Goal: Task Accomplishment & Management: Manage account settings

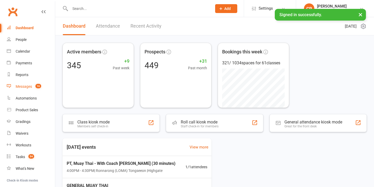
click at [34, 86] on count-badge "16" at bounding box center [37, 86] width 8 height 4
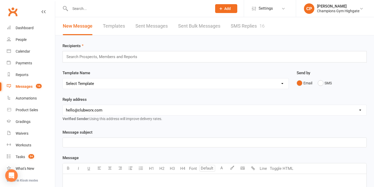
click at [240, 29] on link "SMS Replies 16" at bounding box center [248, 26] width 34 height 18
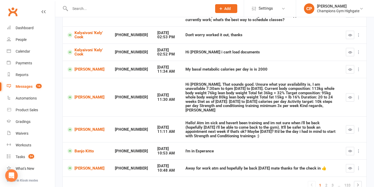
scroll to position [121, 0]
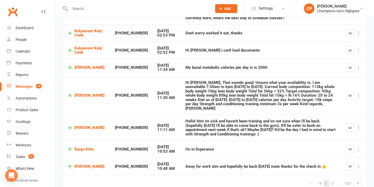
click at [327, 180] on link "2" at bounding box center [326, 183] width 6 height 7
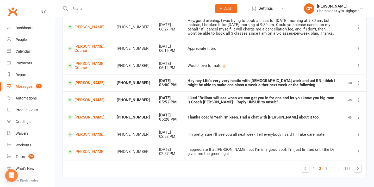
scroll to position [105, 0]
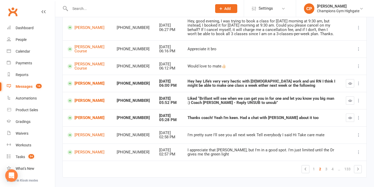
click at [131, 8] on input "text" at bounding box center [138, 8] width 140 height 7
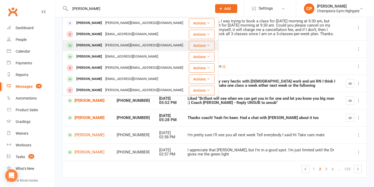
type input "james mc"
click at [133, 48] on div "james.mcwhinnie15@outlook.com" at bounding box center [144, 46] width 81 height 8
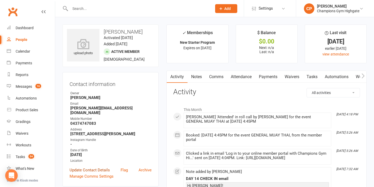
click at [99, 167] on link "Update Contact Details" at bounding box center [90, 170] width 40 height 6
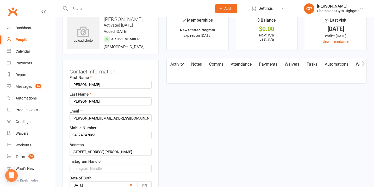
scroll to position [24, 0]
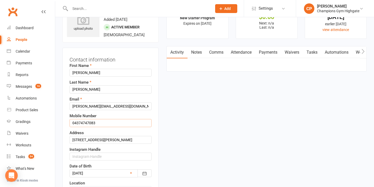
click at [89, 124] on input "04374747083" at bounding box center [111, 123] width 82 height 8
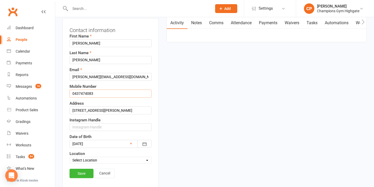
scroll to position [64, 0]
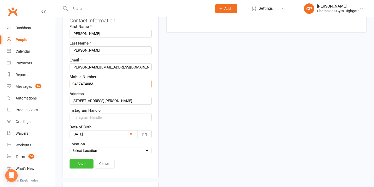
type input "0437474083"
click at [86, 162] on link "Save" at bounding box center [82, 163] width 24 height 9
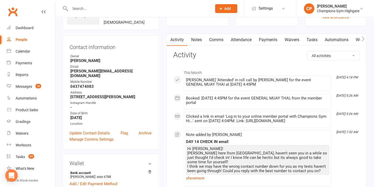
scroll to position [0, 0]
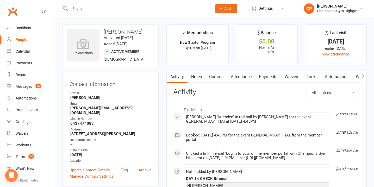
click at [198, 76] on link "Notes" at bounding box center [196, 77] width 18 height 12
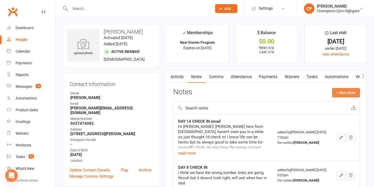
click at [346, 93] on button "+ New Note" at bounding box center [346, 92] width 28 height 9
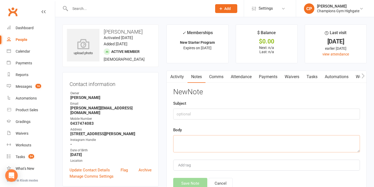
click at [211, 141] on textarea at bounding box center [266, 143] width 187 height 17
paste textarea "Hi Chiara, Yeah everything going great really enjoying everything so far, apolo…"
type textarea "Hi Chiara, Yeah everything going great really enjoying everything so far, apolo…"
click at [200, 118] on input "text" at bounding box center [266, 114] width 187 height 11
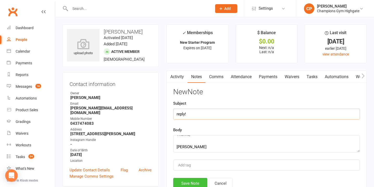
type input "reply!"
click at [198, 179] on button "Save Note" at bounding box center [190, 183] width 34 height 11
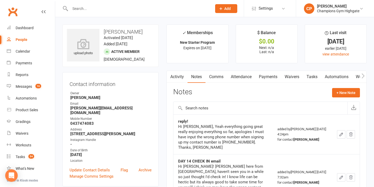
click at [120, 8] on input "text" at bounding box center [138, 8] width 140 height 7
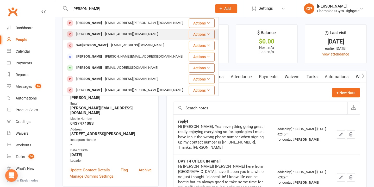
type input "malcolm"
click at [127, 35] on div "malcolmyap153@gmail.com" at bounding box center [132, 34] width 56 height 8
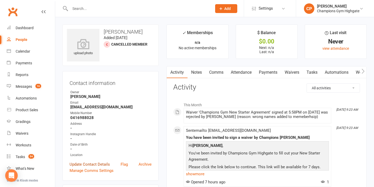
click at [97, 164] on link "Update Contact Details" at bounding box center [90, 164] width 40 height 6
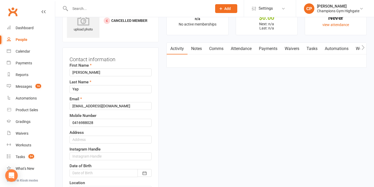
scroll to position [24, 0]
click at [75, 105] on input "malcolmyap153@gmail.com" at bounding box center [111, 105] width 82 height 8
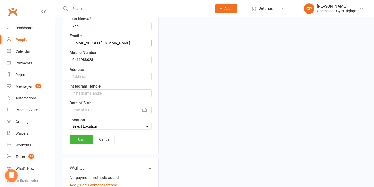
scroll to position [87, 0]
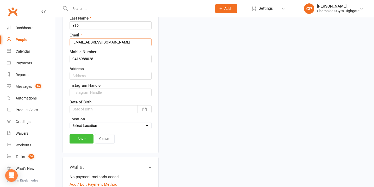
type input "Malcolmyap153@gmail.com"
click at [85, 137] on link "Save" at bounding box center [82, 138] width 24 height 9
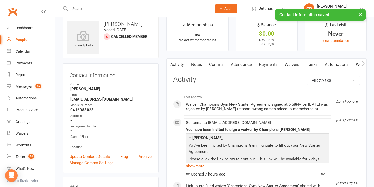
scroll to position [0, 0]
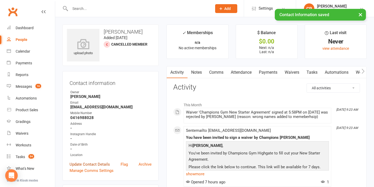
click at [90, 163] on link "Update Contact Details" at bounding box center [90, 164] width 40 height 6
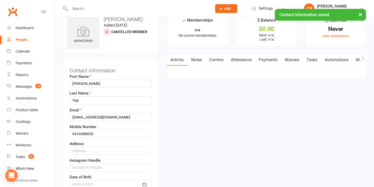
scroll to position [24, 0]
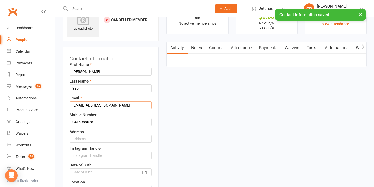
click at [75, 106] on input "Malcolmyap153@gmail.com" at bounding box center [111, 105] width 82 height 8
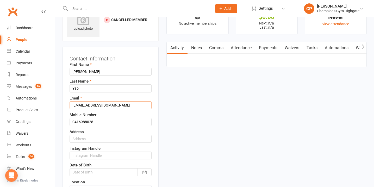
type input "malcolmyap153@gmail.com"
click at [75, 73] on input "malcolm" at bounding box center [111, 72] width 82 height 8
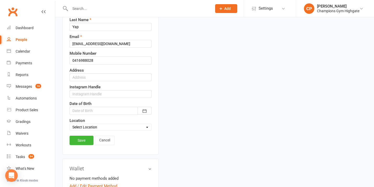
scroll to position [88, 0]
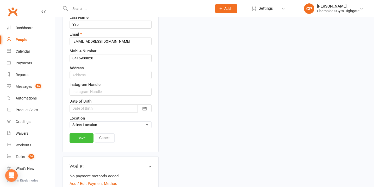
type input "Malcolm"
click at [82, 139] on link "Save" at bounding box center [82, 137] width 24 height 9
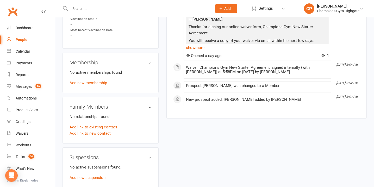
scroll to position [220, 0]
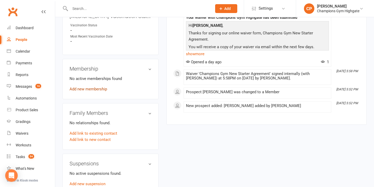
click at [92, 88] on link "Add new membership" at bounding box center [88, 89] width 37 height 5
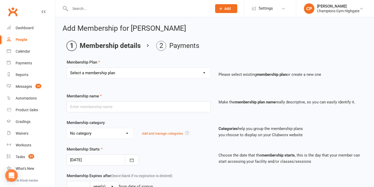
click at [110, 75] on select "Select a membership plan Create new Membership Plan New Starter Program FIFO Ne…" at bounding box center [138, 73] width 143 height 10
select select "1"
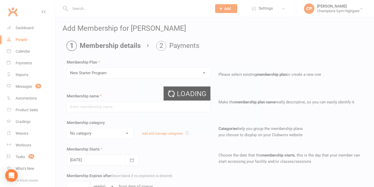
type input "New Starter Program"
select select "4"
type input "29"
select select "0"
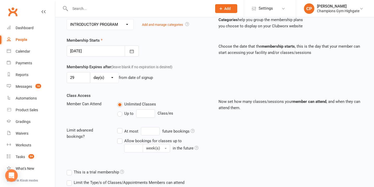
scroll to position [154, 0]
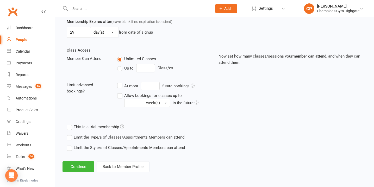
click at [69, 139] on label "Limit the Type/s of Classes/Appointments Members can attend" at bounding box center [126, 137] width 118 height 6
click at [69, 134] on input "Limit the Type/s of Classes/Appointments Members can attend" at bounding box center [68, 134] width 3 height 0
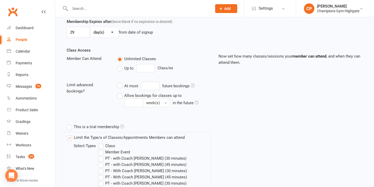
click at [101, 146] on label "Class" at bounding box center [106, 146] width 17 height 6
click at [101, 143] on input "Class" at bounding box center [99, 143] width 3 height 0
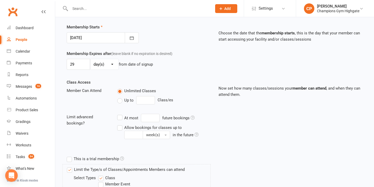
scroll to position [118, 0]
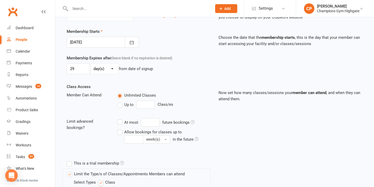
click at [82, 39] on div at bounding box center [103, 42] width 72 height 11
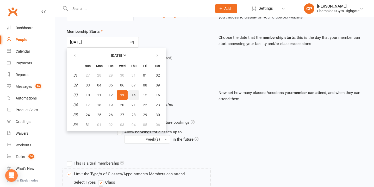
click at [133, 95] on span "14" at bounding box center [134, 95] width 4 height 4
type input "14 Aug 2025"
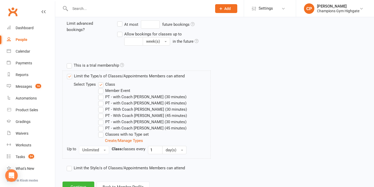
scroll to position [236, 0]
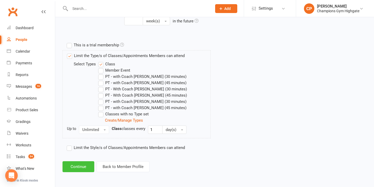
click at [79, 165] on button "Continue" at bounding box center [78, 166] width 32 height 11
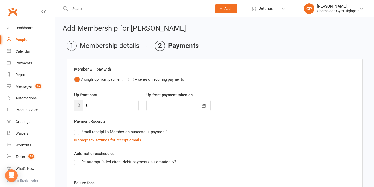
scroll to position [76, 0]
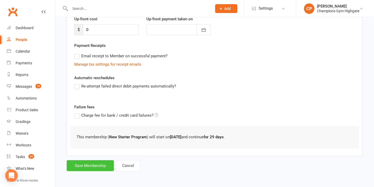
click at [103, 163] on button "Save Membership" at bounding box center [90, 165] width 47 height 11
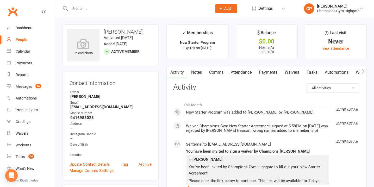
click at [291, 72] on link "Waivers" at bounding box center [292, 72] width 22 height 12
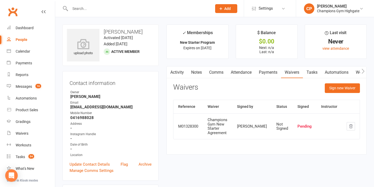
click at [199, 73] on link "Notes" at bounding box center [196, 72] width 18 height 12
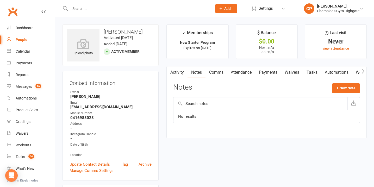
click at [182, 73] on link "Activity" at bounding box center [177, 72] width 21 height 12
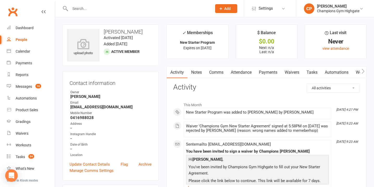
click at [195, 74] on link "Notes" at bounding box center [196, 72] width 18 height 12
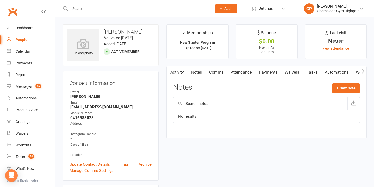
click at [177, 74] on link "Activity" at bounding box center [177, 72] width 21 height 12
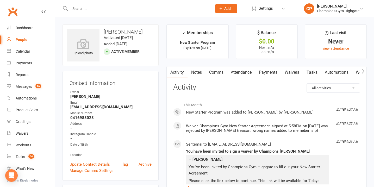
click at [197, 76] on link "Notes" at bounding box center [196, 72] width 18 height 12
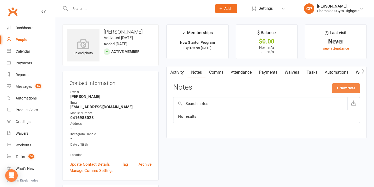
click at [342, 91] on button "+ New Note" at bounding box center [346, 87] width 28 height 9
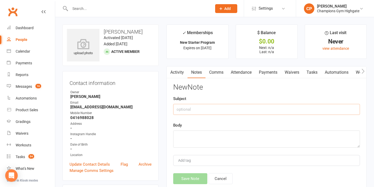
click at [190, 109] on input "text" at bounding box center [266, 109] width 187 height 11
type input "info"
click at [185, 139] on textarea at bounding box center [266, 138] width 187 height 17
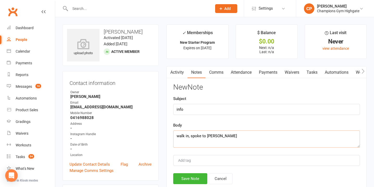
type textarea "walk in, spoke to kayla"
click at [190, 179] on button "Save Note" at bounding box center [190, 178] width 34 height 11
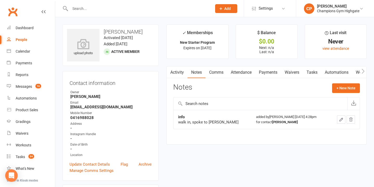
click at [181, 72] on link "Activity" at bounding box center [177, 72] width 21 height 12
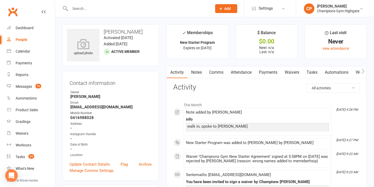
click at [240, 75] on link "Attendance" at bounding box center [241, 72] width 28 height 12
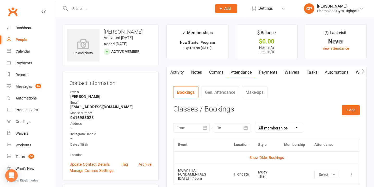
click at [219, 72] on link "Comms" at bounding box center [216, 72] width 22 height 12
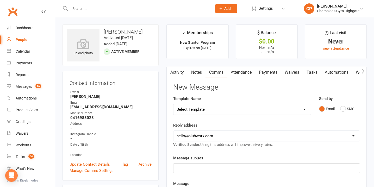
click at [301, 112] on select "Select Template [SMS] 14 days non-attendance sms [Email] A. First Timer Trial […" at bounding box center [241, 109] width 137 height 10
select select "30"
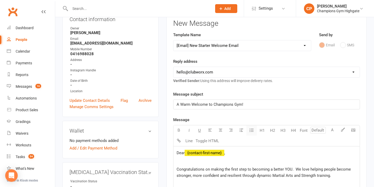
scroll to position [70, 0]
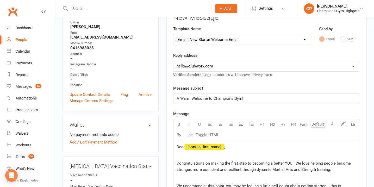
click at [231, 67] on select "hello@clubworx.com membershighgate@championsgym.com.au helen@championsgym.com.a…" at bounding box center [266, 66] width 186 height 10
select select "8"
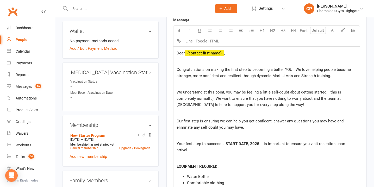
scroll to position [165, 0]
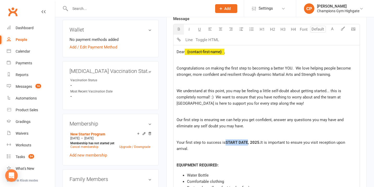
drag, startPoint x: 247, startPoint y: 143, endPoint x: 226, endPoint y: 143, distance: 21.1
click at [226, 143] on span "START DATE, 2025" at bounding box center [243, 142] width 34 height 5
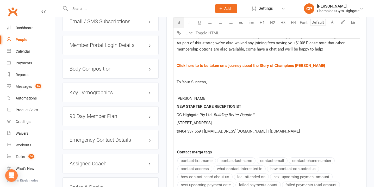
scroll to position [526, 0]
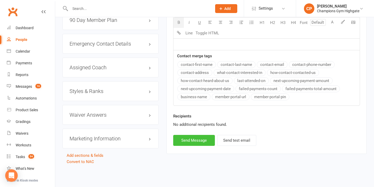
click at [205, 139] on button "Send Message" at bounding box center [194, 140] width 42 height 11
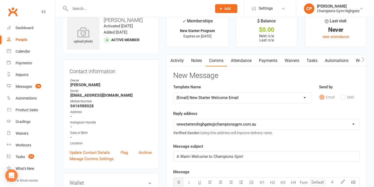
scroll to position [0, 0]
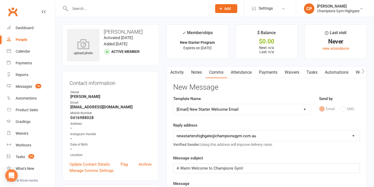
select select
select select "0"
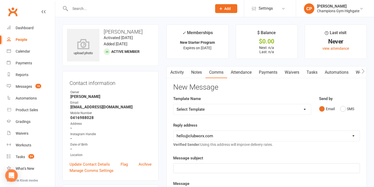
click at [129, 9] on input "text" at bounding box center [138, 8] width 140 height 7
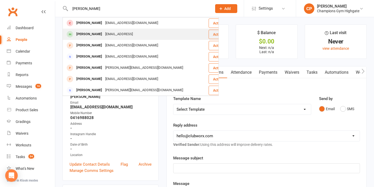
type input "shaun"
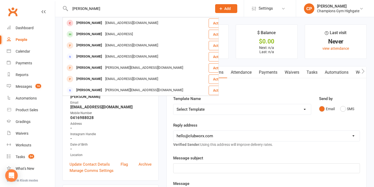
click at [135, 33] on div "Shaun Heredia sgheredia@live.ocm" at bounding box center [135, 34] width 145 height 11
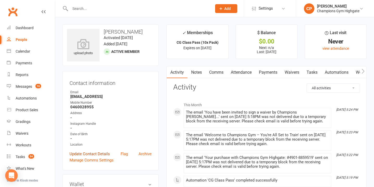
click at [91, 152] on link "Update Contact Details" at bounding box center [90, 154] width 40 height 6
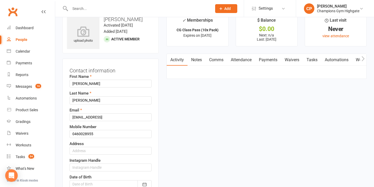
scroll to position [24, 0]
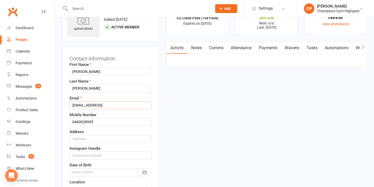
click at [102, 105] on input "sgheredia@live.ocm" at bounding box center [111, 105] width 82 height 8
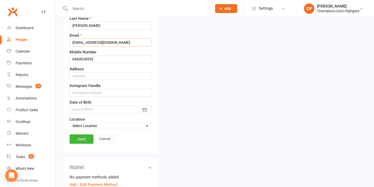
scroll to position [87, 0]
type input "sgheredia@live.com"
click at [82, 140] on link "Save" at bounding box center [82, 138] width 24 height 9
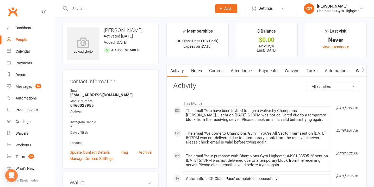
scroll to position [0, 0]
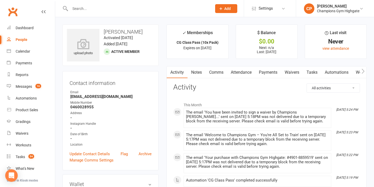
click at [197, 73] on link "Notes" at bounding box center [196, 72] width 18 height 12
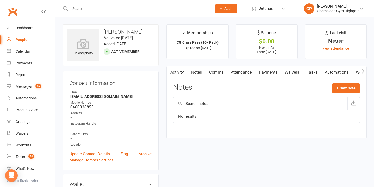
click at [268, 68] on link "Payments" at bounding box center [268, 72] width 26 height 12
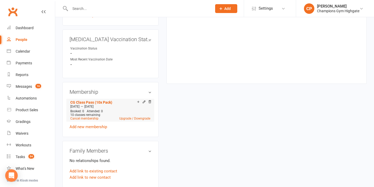
scroll to position [188, 0]
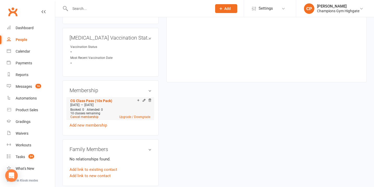
click at [90, 117] on link "Cancel membership" at bounding box center [84, 117] width 28 height 4
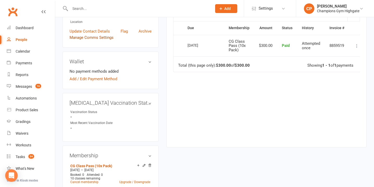
scroll to position [135, 0]
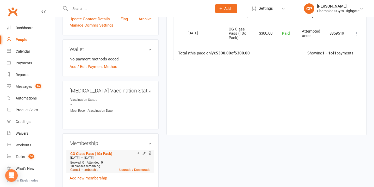
click at [90, 168] on link "Cancel membership" at bounding box center [84, 170] width 28 height 4
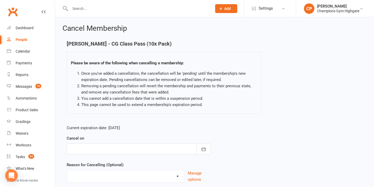
click at [163, 149] on div at bounding box center [139, 148] width 144 height 11
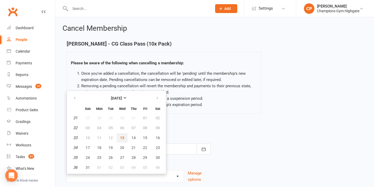
click at [121, 137] on span "13" at bounding box center [122, 138] width 4 height 4
type input "13 Aug 2025"
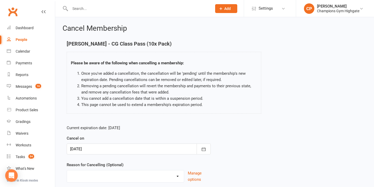
click at [129, 174] on select "Club Transfer Cooling off Period (within 7 days) Debt Collection Downgrading Me…" at bounding box center [125, 175] width 117 height 10
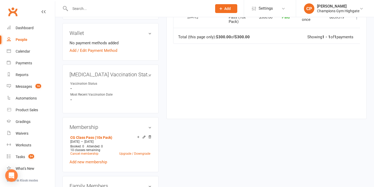
scroll to position [151, 0]
click at [149, 136] on icon at bounding box center [150, 136] width 3 height 3
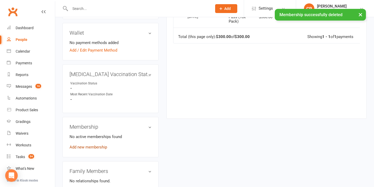
click at [93, 148] on link "Add new membership" at bounding box center [88, 147] width 37 height 5
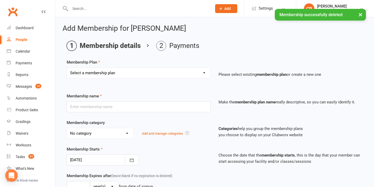
click at [149, 74] on select "Select a membership plan Create new Membership Plan New Starter Program FIFO Ne…" at bounding box center [138, 73] width 143 height 10
select select "1"
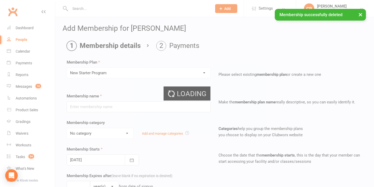
type input "New Starter Program"
select select "4"
type input "29"
select select "0"
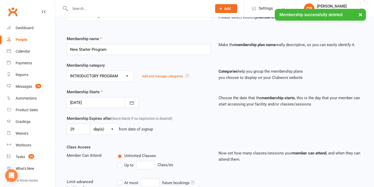
scroll to position [62, 0]
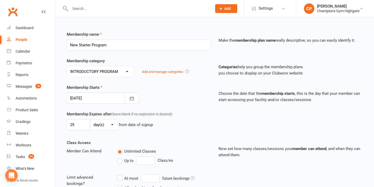
click at [89, 98] on div at bounding box center [103, 98] width 72 height 11
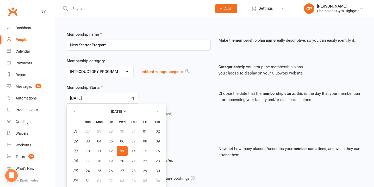
click at [123, 151] on span "13" at bounding box center [122, 151] width 4 height 4
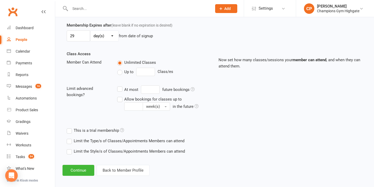
scroll to position [154, 0]
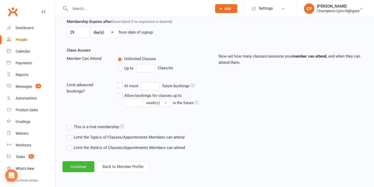
click at [70, 138] on label "Limit the Type/s of Classes/Appointments Members can attend" at bounding box center [126, 137] width 118 height 6
click at [70, 134] on input "Limit the Type/s of Classes/Appointments Members can attend" at bounding box center [68, 134] width 3 height 0
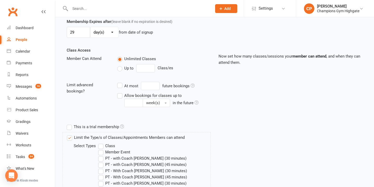
click at [99, 147] on label "Class" at bounding box center [106, 146] width 17 height 6
click at [99, 143] on input "Class" at bounding box center [99, 143] width 3 height 0
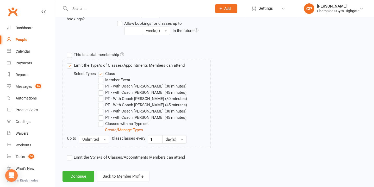
scroll to position [236, 0]
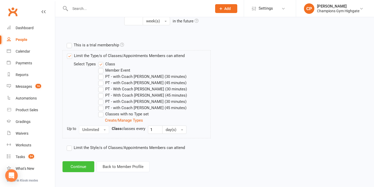
click at [86, 166] on button "Continue" at bounding box center [78, 166] width 32 height 11
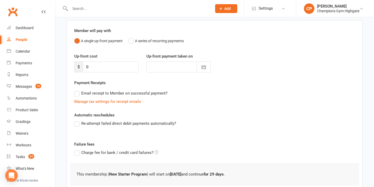
scroll to position [76, 0]
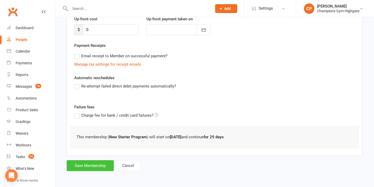
click at [91, 165] on button "Save Membership" at bounding box center [90, 165] width 47 height 11
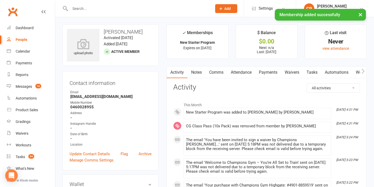
click at [274, 72] on link "Payments" at bounding box center [268, 72] width 26 height 12
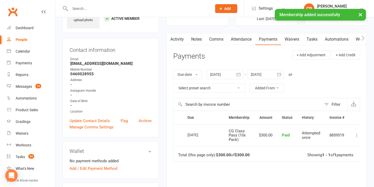
scroll to position [34, 0]
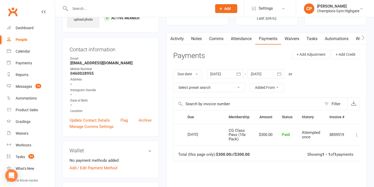
click at [356, 134] on icon at bounding box center [356, 134] width 5 height 5
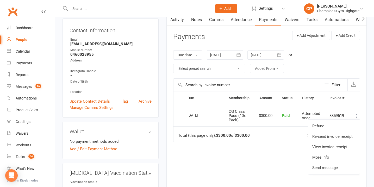
scroll to position [54, 0]
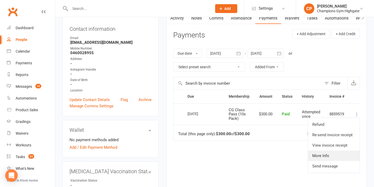
click at [321, 156] on link "More Info" at bounding box center [334, 156] width 52 height 10
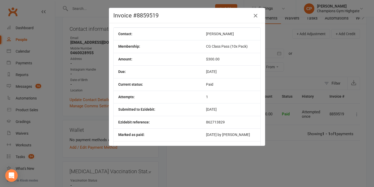
click at [256, 16] on icon "button" at bounding box center [255, 15] width 6 height 6
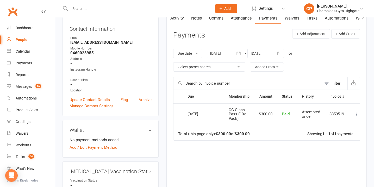
click at [357, 115] on icon at bounding box center [356, 114] width 5 height 5
click at [268, 149] on div "Due Contact Membership Amount Status History Invoice # Select this 12 Aug 2025 …" at bounding box center [266, 149] width 187 height 118
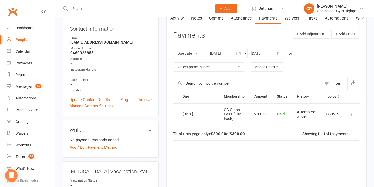
click at [352, 112] on icon at bounding box center [351, 114] width 5 height 5
click at [293, 143] on div "Due Contact Membership Amount Status History Invoice # Select this 12 Aug 2025 …" at bounding box center [266, 149] width 187 height 118
click at [315, 34] on button "+ Add Adjustment" at bounding box center [311, 33] width 38 height 9
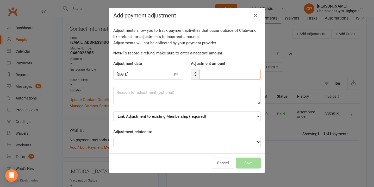
click at [208, 77] on input "number" at bounding box center [229, 74] width 61 height 11
type input "2"
type input "300"
click at [215, 114] on select "Link Adjustment to existing Membership (required) New Starter Program (starts: …" at bounding box center [186, 116] width 147 height 10
select select "0"
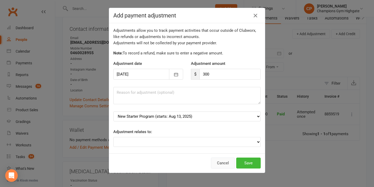
click at [226, 162] on button "Cancel" at bounding box center [223, 163] width 24 height 11
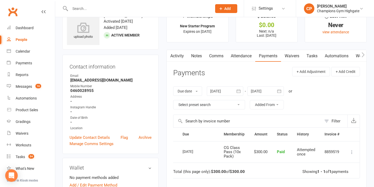
scroll to position [12, 0]
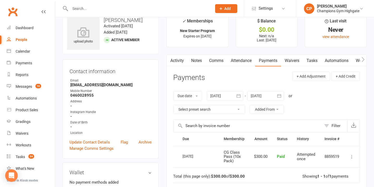
click at [199, 62] on link "Notes" at bounding box center [196, 61] width 18 height 12
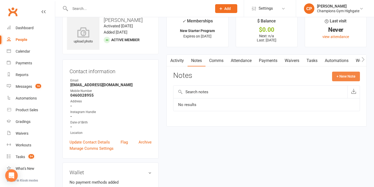
click at [348, 75] on button "+ New Note" at bounding box center [346, 76] width 28 height 9
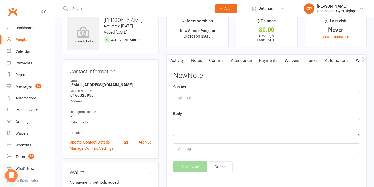
click at [213, 131] on textarea at bounding box center [266, 127] width 187 height 17
paste textarea "Emma sold him as a casual pack but i had already been in comms with him re ns p…"
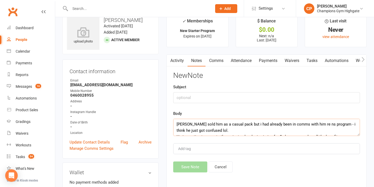
scroll to position [16, 0]
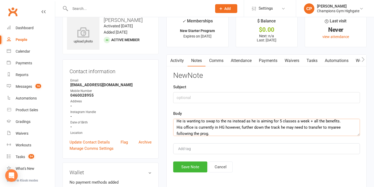
type textarea "Emma sold him as a casual pack but i had already been in comms with him re ns p…"
click at [209, 98] on input "text" at bounding box center [266, 97] width 187 height 11
type input "NOTES FROM ASANA!!!!"
click at [193, 169] on button "Save Note" at bounding box center [190, 166] width 34 height 11
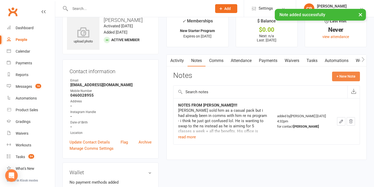
click at [345, 75] on button "+ New Note" at bounding box center [346, 76] width 28 height 9
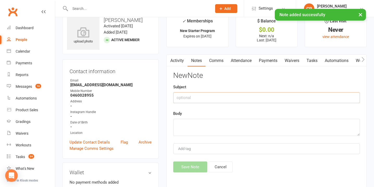
click at [238, 96] on input "text" at bounding box center [266, 97] width 187 height 11
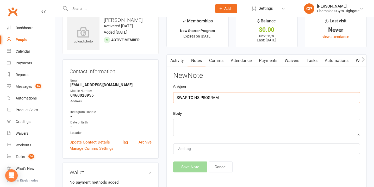
type input "SWAP TO NS PROGRAM"
click at [228, 129] on textarea at bounding box center [266, 127] width 187 height 17
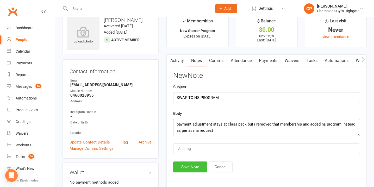
type textarea "payment adjustment stays at class pack but i removed that membership and added …"
click at [198, 167] on button "Save Note" at bounding box center [190, 166] width 34 height 11
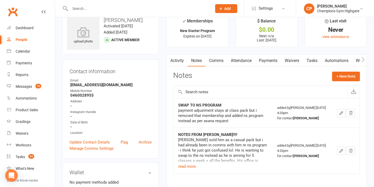
click at [291, 63] on link "Waivers" at bounding box center [292, 61] width 22 height 12
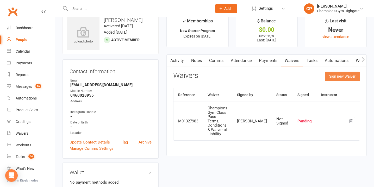
click at [331, 76] on button "Sign new Waiver" at bounding box center [342, 76] width 35 height 9
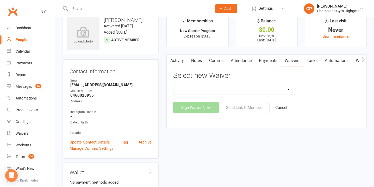
click at [241, 91] on select "Casual Waiver - First Timers Casual Waiver (STAFF ONLY) Champions Gym Cancellat…" at bounding box center [233, 89] width 121 height 10
select select "9060"
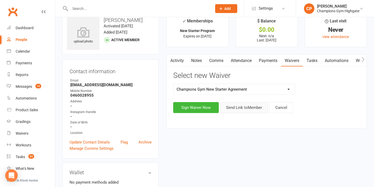
click at [223, 110] on button "Send Link to Member" at bounding box center [244, 107] width 48 height 11
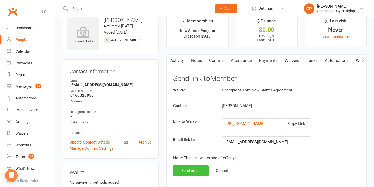
click at [196, 168] on button "Send email" at bounding box center [190, 170] width 35 height 11
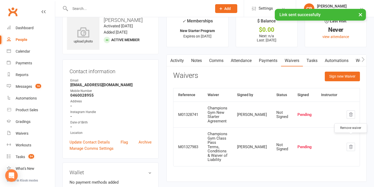
click at [349, 145] on icon "button" at bounding box center [350, 147] width 5 height 5
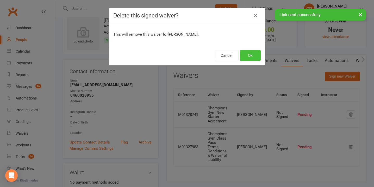
click at [252, 56] on button "Ok" at bounding box center [250, 55] width 21 height 11
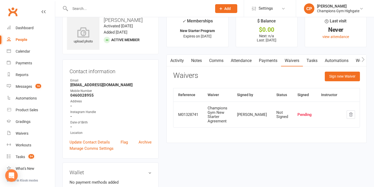
click at [225, 60] on link "Comms" at bounding box center [216, 61] width 22 height 12
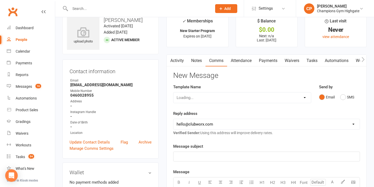
click at [300, 98] on div "Loading..." at bounding box center [242, 97] width 138 height 11
click at [300, 98] on select "Loading..." at bounding box center [241, 97] width 137 height 10
select select "30"
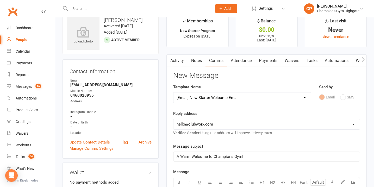
click at [221, 126] on select "hello@clubworx.com membershighgate@championsgym.com.au helen@championsgym.com.a…" at bounding box center [266, 124] width 186 height 10
select select "8"
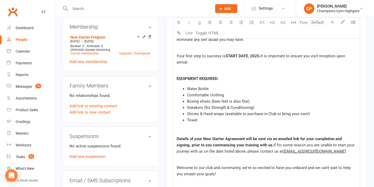
scroll to position [251, 0]
drag, startPoint x: 248, startPoint y: 58, endPoint x: 227, endPoint y: 57, distance: 21.1
click at [226, 57] on span "START DATE, 2025" at bounding box center [243, 56] width 34 height 5
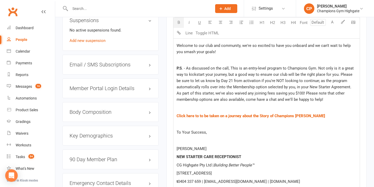
scroll to position [511, 0]
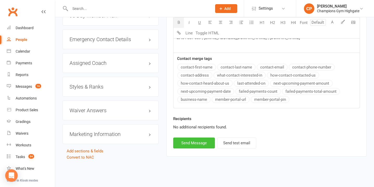
click at [203, 148] on button "Send Message" at bounding box center [194, 142] width 42 height 11
select select
select select "0"
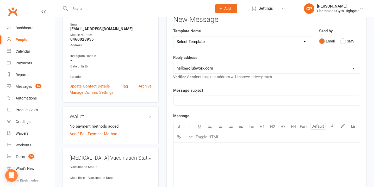
scroll to position [0, 0]
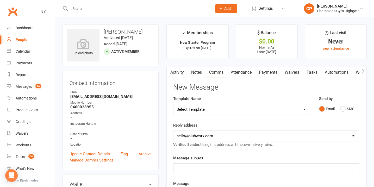
click at [249, 71] on link "Attendance" at bounding box center [241, 72] width 28 height 12
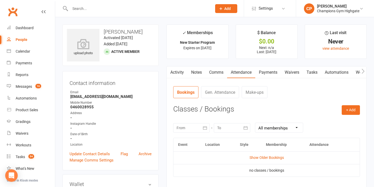
click at [275, 72] on link "Payments" at bounding box center [268, 72] width 26 height 12
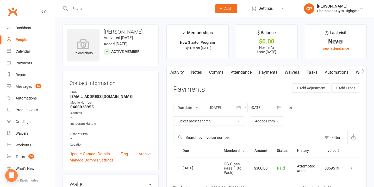
click at [285, 72] on link "Waivers" at bounding box center [292, 72] width 22 height 12
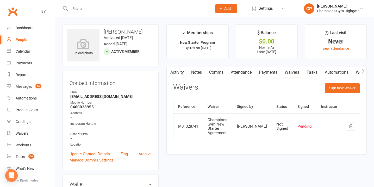
click at [180, 70] on link "Activity" at bounding box center [177, 72] width 21 height 12
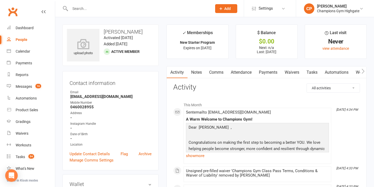
click at [138, 31] on h3 "Shaun Heredia" at bounding box center [110, 32] width 87 height 6
click at [199, 70] on link "Notes" at bounding box center [196, 72] width 18 height 12
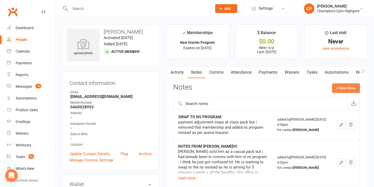
click at [339, 91] on button "+ New Note" at bounding box center [346, 87] width 28 height 9
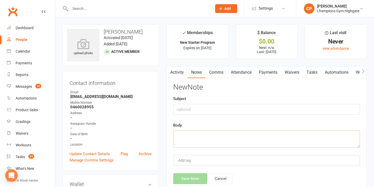
click at [184, 138] on textarea at bounding box center [266, 138] width 187 height 17
paste textarea "WHY NOW? Super keen to get into a new sport INFO 42 Head of a creative team - j…"
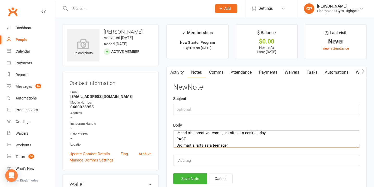
type textarea "WHY NOW? Super keen to get into a new sport INFO 42 Head of a creative team - j…"
click at [190, 110] on input "text" at bounding box center [266, 109] width 187 height 11
type input "INFO"
click at [190, 175] on button "Save Note" at bounding box center [190, 178] width 34 height 11
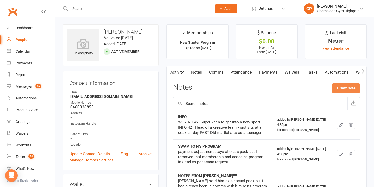
click at [341, 86] on button "+ New Note" at bounding box center [346, 87] width 28 height 9
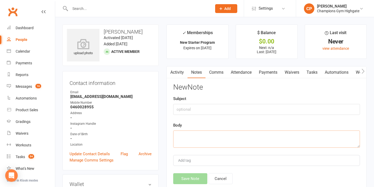
click at [202, 145] on textarea at bounding box center [266, 138] width 187 height 17
paste textarea "Wants to not feel his age - be fitter, have no limitations Self-defence - saw a…"
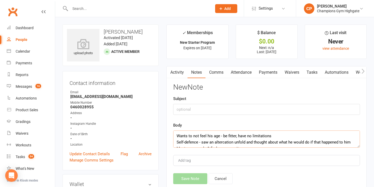
scroll to position [9, 0]
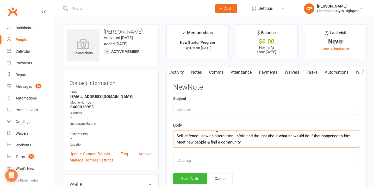
type textarea "Wants to not feel his age - be fitter, have no limitations Self-defence - saw a…"
click at [195, 111] on input "text" at bounding box center [266, 109] width 187 height 11
type input "GOALS"
click at [191, 176] on button "Save Note" at bounding box center [190, 178] width 34 height 11
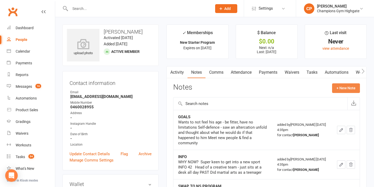
click at [341, 89] on button "+ New Note" at bounding box center [346, 87] width 28 height 9
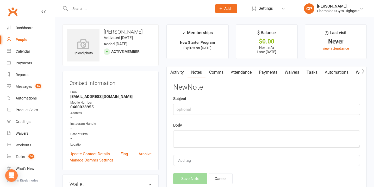
click at [219, 150] on div "New Note Subject Body Add tag Save Note Cancel" at bounding box center [266, 133] width 187 height 101
click at [212, 138] on textarea at bounding box center [266, 138] width 187 height 17
paste textarea "CURRENT Just got back from Thailand for 3 weeks SCHEDULE Works 9-5pm 3-4 times …"
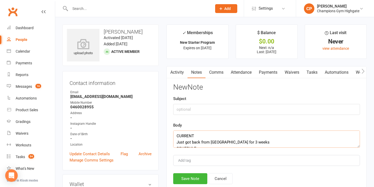
scroll to position [16, 0]
type textarea "CURRENT Just got back from Thailand for 3 weeks SCHEDULE Works 9-5pm 3-4 times …"
click at [204, 110] on input "text" at bounding box center [266, 109] width 187 height 11
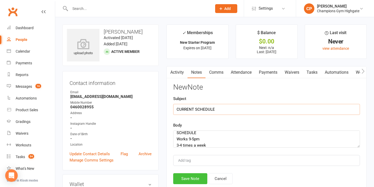
type input "CURRENT SCHEDULE"
click at [192, 180] on button "Save Note" at bounding box center [190, 178] width 34 height 11
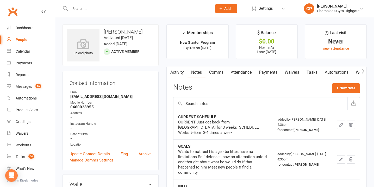
click at [131, 7] on input "text" at bounding box center [138, 8] width 140 height 7
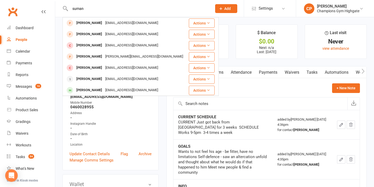
type input "suman"
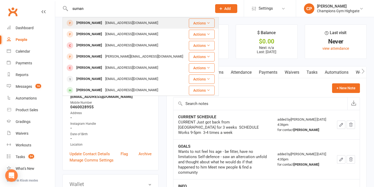
click at [132, 24] on div "suman.klu@gmail.com" at bounding box center [132, 23] width 56 height 8
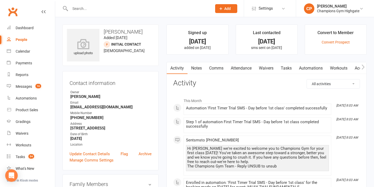
click at [241, 69] on link "Attendance" at bounding box center [241, 68] width 28 height 12
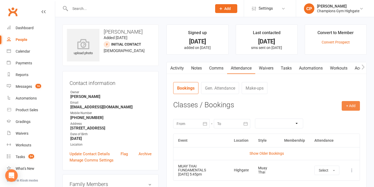
click at [354, 104] on button "+ Add" at bounding box center [351, 105] width 18 height 9
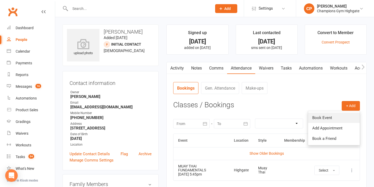
click at [319, 115] on link "Book Event" at bounding box center [334, 117] width 52 height 10
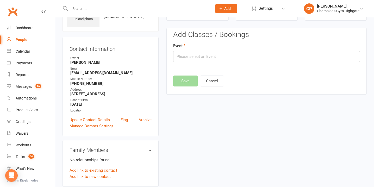
scroll to position [36, 0]
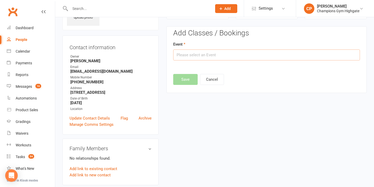
click at [227, 59] on input "text" at bounding box center [266, 54] width 187 height 11
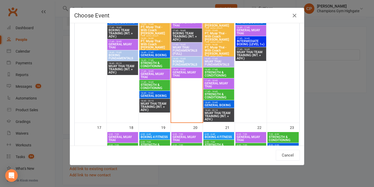
scroll to position [810, 0]
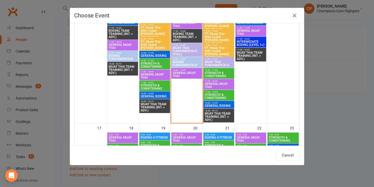
click at [218, 82] on span "GENERAL MUAY THAI" at bounding box center [218, 85] width 29 height 6
type input "GENERAL MUAY THAI - Aug 14, 2025 5:45:00 PM"
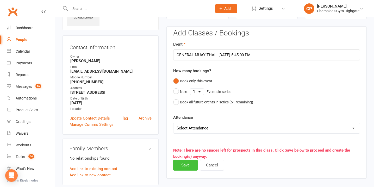
click at [184, 163] on button "Save" at bounding box center [185, 165] width 24 height 11
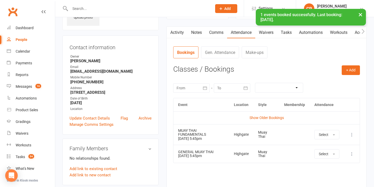
click at [353, 132] on icon at bounding box center [351, 134] width 5 height 5
click at [334, 166] on link "Remove booking" at bounding box center [329, 165] width 52 height 10
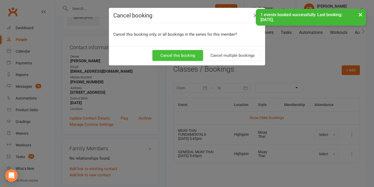
click at [183, 57] on button "Cancel this booking" at bounding box center [177, 55] width 51 height 11
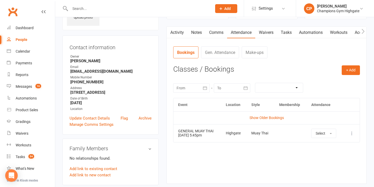
click at [220, 8] on icon at bounding box center [220, 8] width 5 height 5
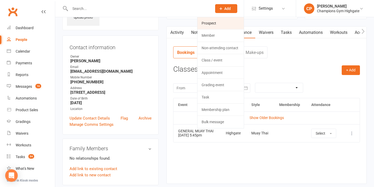
click at [215, 24] on link "Prospect" at bounding box center [220, 23] width 46 height 12
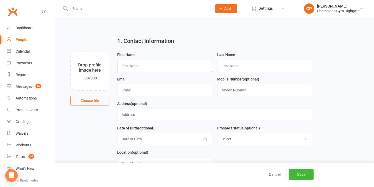
click at [131, 68] on input "text" at bounding box center [164, 66] width 95 height 12
paste input "Nicholas Reading"
type input "Nicholas"
click at [255, 66] on input "text" at bounding box center [264, 66] width 95 height 12
paste input "Nicholas Reading"
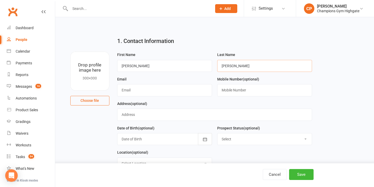
drag, startPoint x: 238, startPoint y: 67, endPoint x: 192, endPoint y: 67, distance: 45.6
click at [192, 67] on form "First Name Nicholas Last Name Nicholas Reading Email Mobile Number (optional) A…" at bounding box center [215, 113] width 200 height 122
type input "Reading"
click at [135, 92] on input "text" at bounding box center [164, 90] width 95 height 12
paste input "nicholas.reading01@gmail.com"
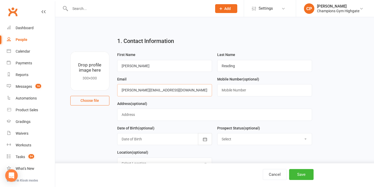
type input "nicholas.reading01@gmail.com"
click at [245, 89] on input "text" at bounding box center [264, 90] width 95 height 12
paste input "+61448397330"
type input "+61448397330"
click at [166, 116] on input "text" at bounding box center [214, 115] width 195 height 12
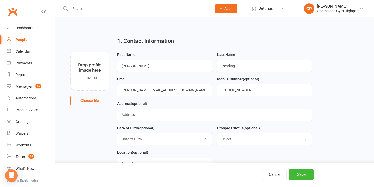
click at [123, 140] on div at bounding box center [164, 139] width 95 height 12
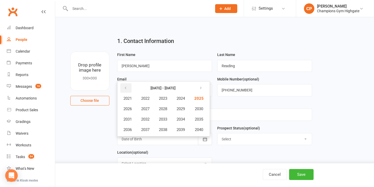
click at [126, 86] on icon "button" at bounding box center [126, 88] width 4 height 4
click at [128, 91] on button "button" at bounding box center [125, 87] width 11 height 9
click at [200, 130] on span "1980" at bounding box center [198, 129] width 8 height 5
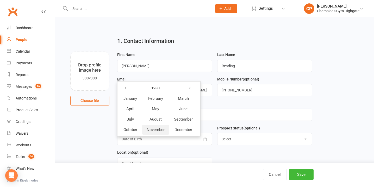
click at [161, 129] on span "November" at bounding box center [156, 129] width 18 height 5
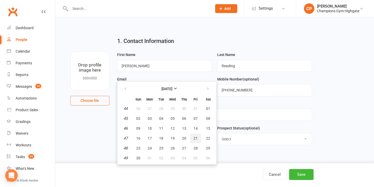
click at [196, 138] on span "21" at bounding box center [195, 138] width 4 height 4
type input "21 Nov 1980"
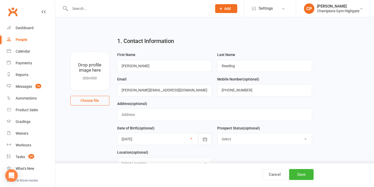
click at [274, 139] on select "Select Initial Contact Follow-up Call Follow-up Email Almost Ready Not Ready No…" at bounding box center [264, 138] width 94 height 11
select select "Initial Contact"
click at [301, 173] on button "Save" at bounding box center [301, 174] width 24 height 11
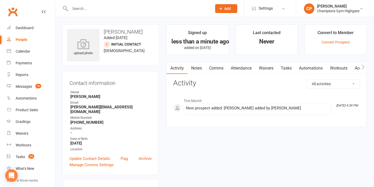
click at [198, 67] on link "Notes" at bounding box center [196, 68] width 18 height 12
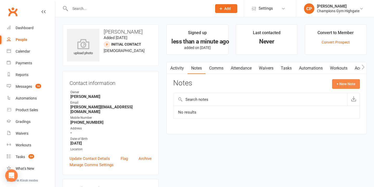
click at [347, 87] on button "+ New Note" at bounding box center [346, 83] width 28 height 9
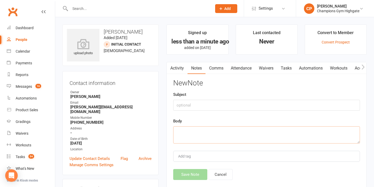
click at [199, 133] on textarea at bounding box center [266, 134] width 187 height 17
paste textarea "WHY NOW? Current boxing gym is closing down so needs a new one INFO Energy indu…"
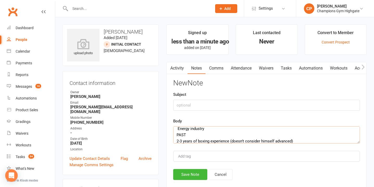
type textarea "WHY NOW? Current boxing gym is closing down so needs a new one INFO Energy indu…"
click at [194, 102] on input "text" at bounding box center [266, 105] width 187 height 11
type input "INFO"
click at [199, 170] on button "Save Note" at bounding box center [190, 174] width 34 height 11
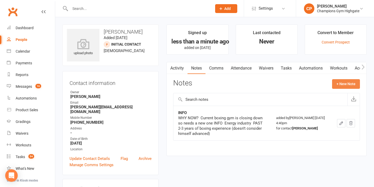
click at [339, 83] on button "+ New Note" at bounding box center [346, 83] width 28 height 9
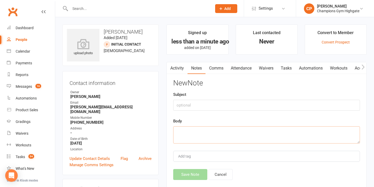
click at [195, 133] on textarea at bounding box center [266, 134] width 187 height 17
paste textarea "Continue progressing & learning technique Maintain fitness Have hands on coachi…"
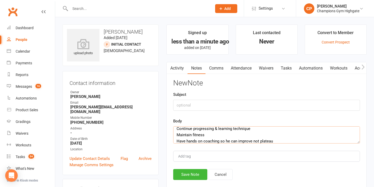
type textarea "Continue progressing & learning technique Maintain fitness Have hands on coachi…"
click at [194, 103] on input "text" at bounding box center [266, 105] width 187 height 11
type input "GOALS"
click at [187, 172] on button "Save Note" at bounding box center [190, 174] width 34 height 11
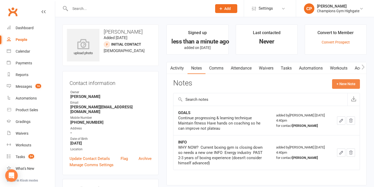
click at [344, 86] on button "+ New Note" at bounding box center [346, 83] width 28 height 9
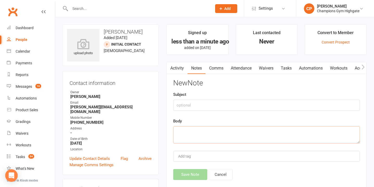
click at [196, 133] on textarea at bounding box center [266, 134] width 187 height 17
paste textarea "CURRENT Trains 2-3 times a week at current gym (boxing & strength classes) SCHE…"
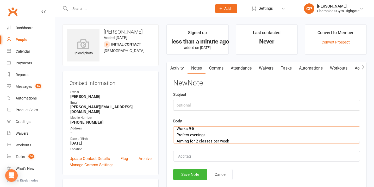
type textarea "CURRENT Trains 2-3 times a week at current gym (boxing & strength classes) SCHE…"
click at [190, 107] on input "text" at bounding box center [266, 105] width 187 height 11
type input "CURRENT SCHEDULE"
click at [188, 177] on button "Save Note" at bounding box center [190, 174] width 34 height 11
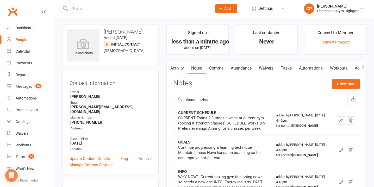
click at [247, 66] on link "Attendance" at bounding box center [241, 68] width 28 height 12
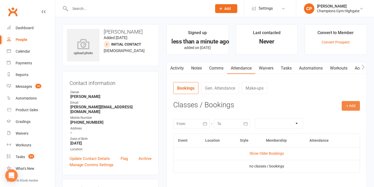
click at [350, 104] on button "+ Add" at bounding box center [351, 105] width 18 height 9
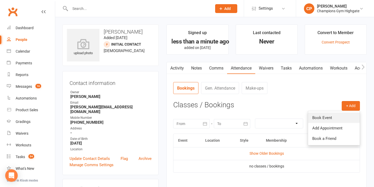
click at [323, 115] on link "Book Event" at bounding box center [334, 117] width 52 height 10
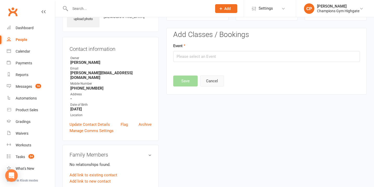
scroll to position [36, 0]
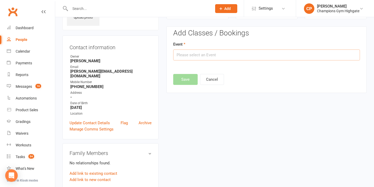
click at [211, 57] on input "text" at bounding box center [266, 54] width 187 height 11
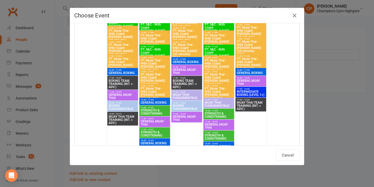
scroll to position [1084, 0]
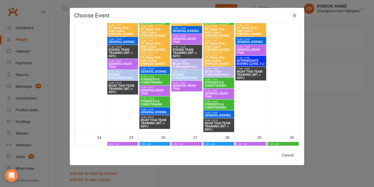
click at [150, 111] on span "GENERAL BOXING" at bounding box center [154, 112] width 29 height 3
type input "GENERAL BOXING - Aug 19, 2025 6:45:00 PM"
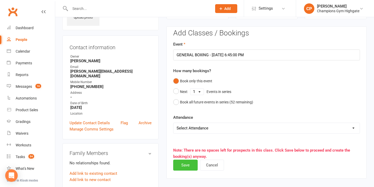
click at [182, 164] on button "Save" at bounding box center [185, 165] width 24 height 11
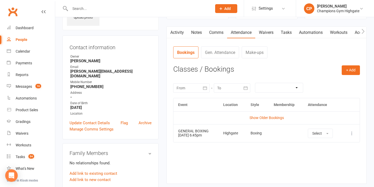
scroll to position [0, 0]
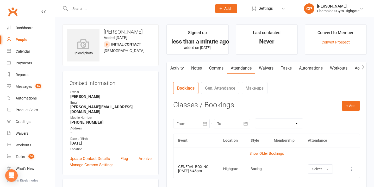
click at [226, 7] on span "Add" at bounding box center [227, 9] width 7 height 4
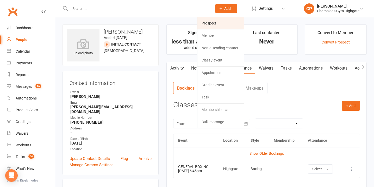
click at [227, 23] on link "Prospect" at bounding box center [220, 23] width 46 height 12
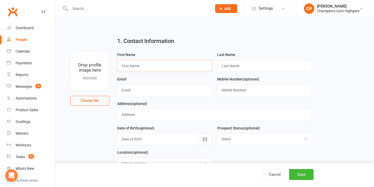
click at [162, 64] on input "text" at bounding box center [164, 66] width 95 height 12
paste input "Henrique Pauletto"
type input "Henrique"
click at [242, 67] on input "text" at bounding box center [264, 66] width 95 height 12
paste input "Henrique Pauletto"
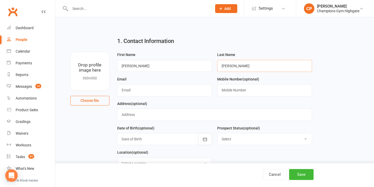
drag, startPoint x: 237, startPoint y: 67, endPoint x: 210, endPoint y: 67, distance: 27.9
click at [211, 67] on form "First Name Henrique Last Name Henrique Pauletto Email Mobile Number (optional) …" at bounding box center [215, 113] width 200 height 122
type input "Pauletto"
click at [145, 92] on input "text" at bounding box center [164, 90] width 95 height 12
paste input "henriquepauletto_@live.com"
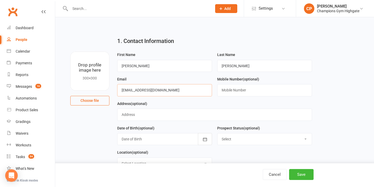
type input "henriquepauletto_@live.com"
click at [245, 91] on input "text" at bounding box center [264, 90] width 95 height 12
paste input "+61422676312"
type input "+61422676312"
click at [147, 139] on div at bounding box center [164, 139] width 95 height 12
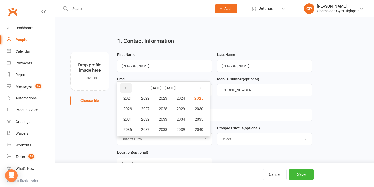
click at [125, 86] on button "button" at bounding box center [125, 87] width 11 height 9
click at [185, 121] on span "1994" at bounding box center [181, 119] width 8 height 5
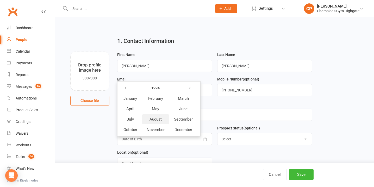
click at [155, 118] on span "August" at bounding box center [155, 119] width 12 height 5
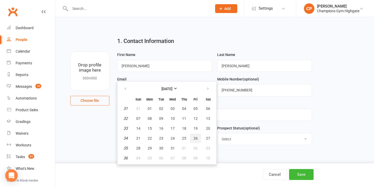
click at [197, 139] on span "26" at bounding box center [195, 138] width 4 height 4
type input "26 Aug 1994"
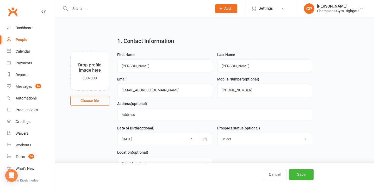
click at [262, 142] on select "Select Initial Contact Follow-up Call Follow-up Email Almost Ready Not Ready No…" at bounding box center [264, 138] width 94 height 11
select select "Initial Contact"
click at [299, 174] on button "Save" at bounding box center [301, 174] width 24 height 11
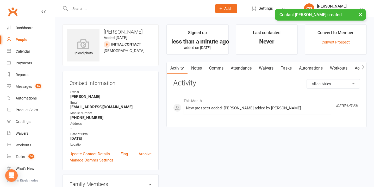
click at [200, 66] on link "Notes" at bounding box center [196, 68] width 18 height 12
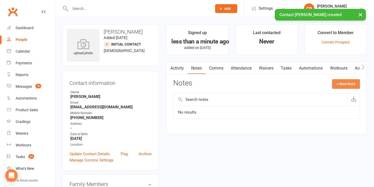
click at [347, 85] on button "+ New Note" at bounding box center [346, 83] width 28 height 9
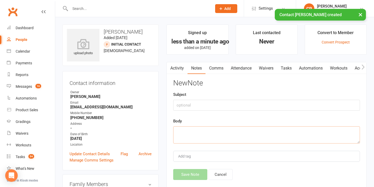
click at [195, 129] on textarea at bounding box center [266, 134] width 187 height 17
paste textarea "WHY NOW? Looking for a place to start boxing & test what gyms are like in Perth…"
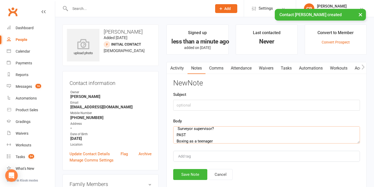
type textarea "WHY NOW? Looking for a place to start boxing & test what gyms are like in Perth…"
click at [188, 107] on input "text" at bounding box center [266, 105] width 187 height 11
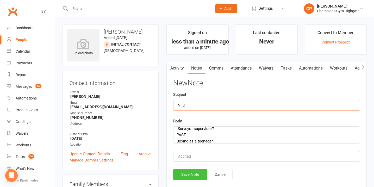
type input "INFO"
click at [192, 177] on button "Save Note" at bounding box center [190, 174] width 34 height 11
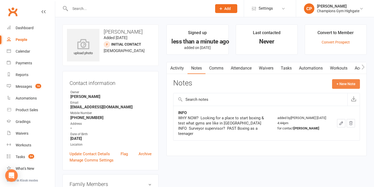
click at [356, 81] on button "+ New Note" at bounding box center [346, 83] width 28 height 9
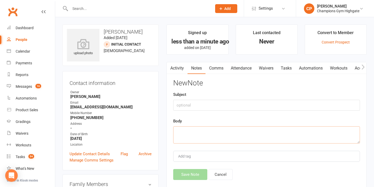
click at [208, 136] on textarea at bounding box center [266, 134] width 187 height 17
paste textarea "Mental escape from work On a fitness journey - lose weight, be more active, imp…"
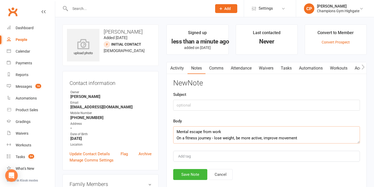
type textarea "Mental escape from work On a fitness journey - lose weight, be more active, imp…"
click at [198, 107] on input "text" at bounding box center [266, 105] width 187 height 11
type input "G"
type input "GOALS"
click at [194, 171] on button "Save Note" at bounding box center [190, 174] width 34 height 11
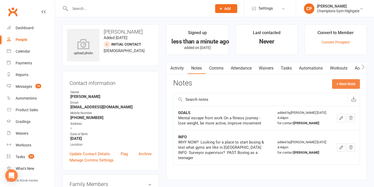
click at [339, 85] on button "+ New Note" at bounding box center [346, 83] width 28 height 9
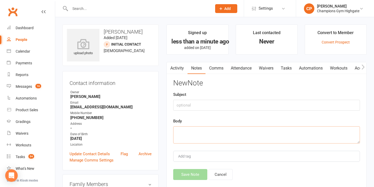
click at [220, 130] on textarea at bounding box center [266, 134] width 187 height 17
paste textarea "CURRENT 3-4 times strength training SCHEDULE 1-2 times a week Mostly prefers ev…"
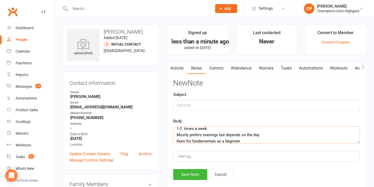
type textarea "CURRENT 3-4 times strength training SCHEDULE 1-2 times a week Mostly prefers ev…"
click at [217, 104] on input "text" at bounding box center [266, 105] width 187 height 11
type input "CURRENT SCHEDULE"
click at [190, 175] on button "Save Note" at bounding box center [190, 174] width 34 height 11
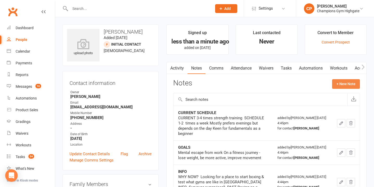
click at [340, 83] on button "+ New Note" at bounding box center [346, 83] width 28 height 9
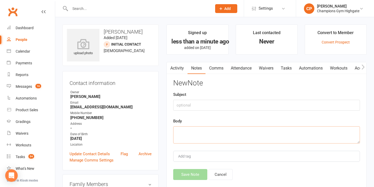
click at [235, 136] on textarea at bounding box center [266, 134] width 187 height 17
paste textarea "Not great english but super lovely Mentioned the class package but hasn’t done …"
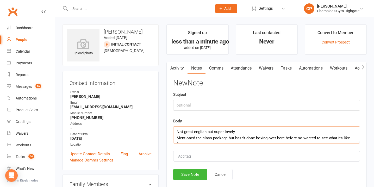
scroll to position [3, 0]
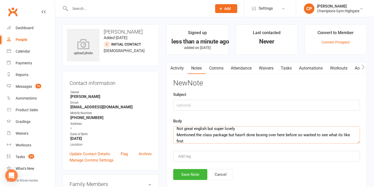
type textarea "Not great english but super lovely Mentioned the class package but hasn’t done …"
click at [228, 106] on input "text" at bounding box center [266, 105] width 187 height 11
type input "NOTES FROM ASANA"
click at [194, 175] on button "Save Note" at bounding box center [190, 174] width 34 height 11
click at [242, 68] on link "Attendance" at bounding box center [241, 68] width 28 height 12
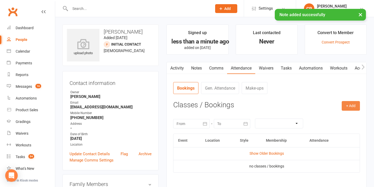
click at [342, 106] on button "+ Add" at bounding box center [351, 105] width 18 height 9
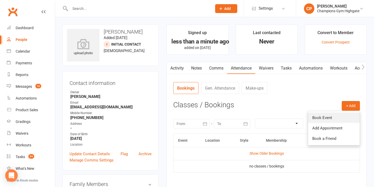
click at [334, 117] on link "Book Event" at bounding box center [334, 117] width 52 height 10
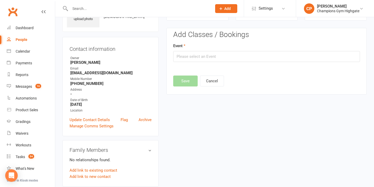
scroll to position [36, 0]
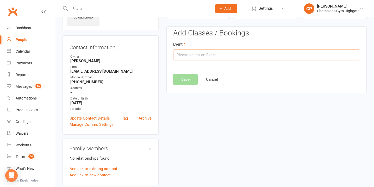
click at [232, 53] on input "text" at bounding box center [266, 54] width 187 height 11
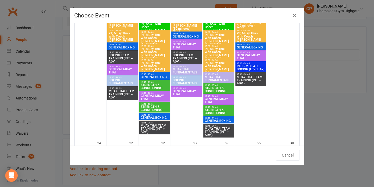
scroll to position [1084, 0]
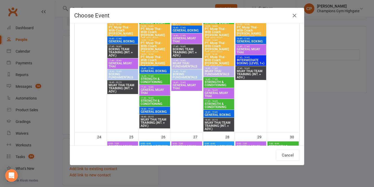
click at [121, 74] on span "BOXING FUNDAMENTALS" at bounding box center [122, 76] width 29 height 6
type input "BOXING FUNDAMENTALS - Aug 18, 2025 6:45:00 PM"
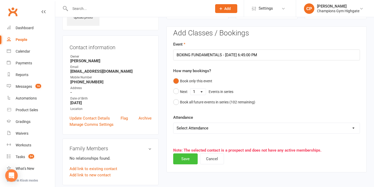
click at [182, 159] on button "Save" at bounding box center [185, 158] width 24 height 11
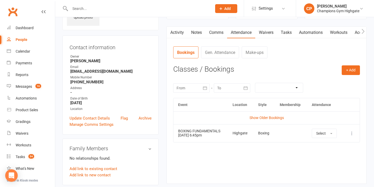
scroll to position [0, 0]
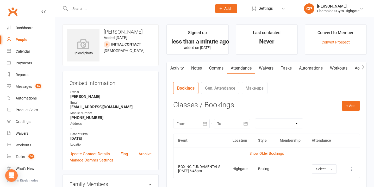
click at [231, 7] on button "Add" at bounding box center [226, 8] width 22 height 9
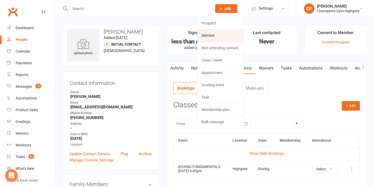
click at [229, 34] on link "Member" at bounding box center [220, 35] width 46 height 12
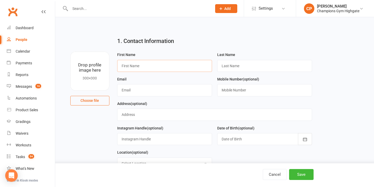
click at [149, 67] on input "text" at bounding box center [164, 66] width 95 height 12
type input "Myles"
click at [250, 66] on input "text" at bounding box center [264, 66] width 95 height 12
type input "Bayley"
click at [172, 114] on input "text" at bounding box center [214, 115] width 195 height 12
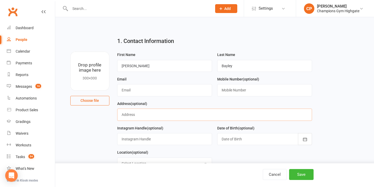
paste input "47 Heath Road, Rolly Stone"
type input "47 Heath Road, Rolly Stone"
click at [155, 92] on input "text" at bounding box center [164, 90] width 95 height 12
paste input "myles.bayley132@gmail.com"
type input "myles.bayley132@gmail.com"
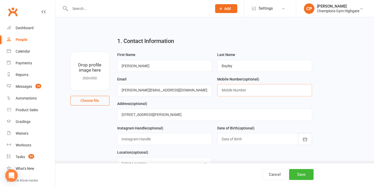
click at [237, 89] on input "text" at bounding box center [264, 90] width 95 height 12
paste input "+61423062863"
type input "+61423062863"
click at [229, 143] on div at bounding box center [264, 139] width 95 height 12
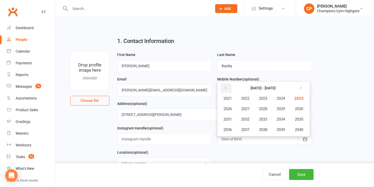
click at [223, 91] on button "button" at bounding box center [225, 87] width 11 height 9
click at [229, 90] on button "button" at bounding box center [225, 87] width 11 height 9
click at [231, 127] on button "1996" at bounding box center [227, 130] width 17 height 10
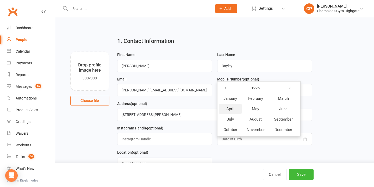
click at [231, 108] on span "April" at bounding box center [230, 109] width 8 height 5
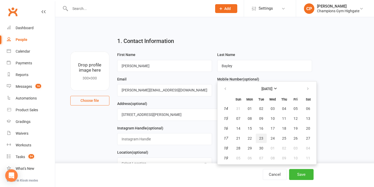
click at [262, 139] on span "23" at bounding box center [261, 138] width 4 height 4
type input "23 Apr 1996"
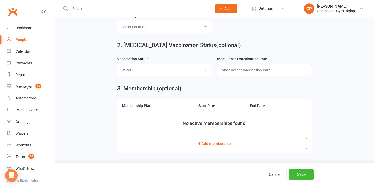
scroll to position [145, 0]
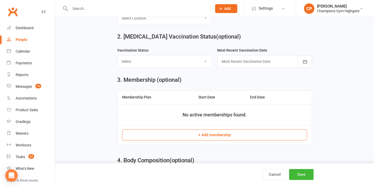
click at [208, 137] on button "+ Add membership" at bounding box center [214, 134] width 185 height 11
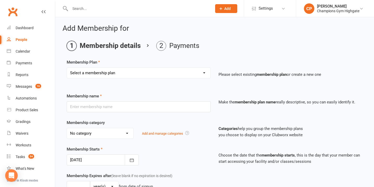
click at [105, 69] on select "Select a membership plan Create new Membership Plan New Starter Program FIFO Ne…" at bounding box center [138, 73] width 143 height 10
select select "2"
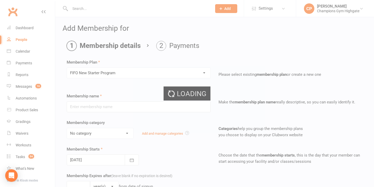
type input "FIFO New Starter Program"
select select "4"
type input "4"
select select "1"
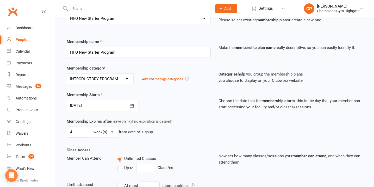
scroll to position [56, 0]
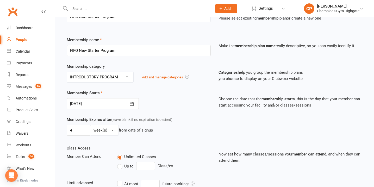
click at [90, 107] on div at bounding box center [103, 103] width 72 height 11
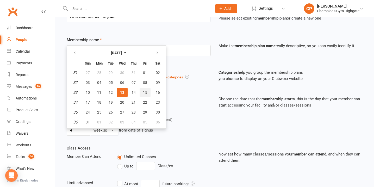
click at [145, 93] on span "15" at bounding box center [145, 92] width 4 height 4
type input "15 Aug 2025"
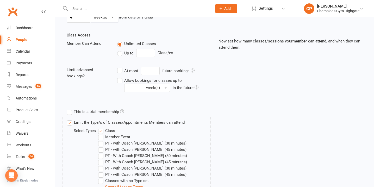
scroll to position [236, 0]
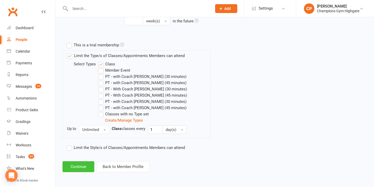
click at [87, 168] on button "Continue" at bounding box center [78, 166] width 32 height 11
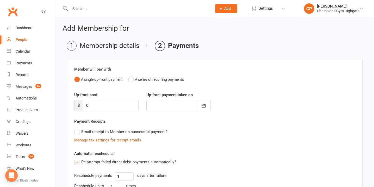
scroll to position [97, 0]
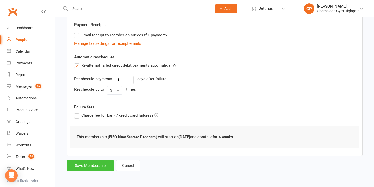
click at [85, 165] on button "Save Membership" at bounding box center [90, 165] width 47 height 11
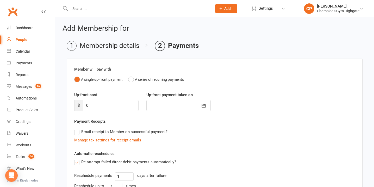
scroll to position [218, 0]
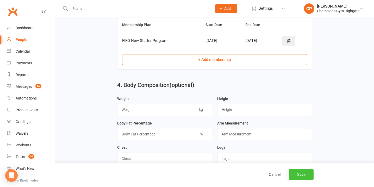
click at [307, 173] on button "Save" at bounding box center [301, 174] width 24 height 11
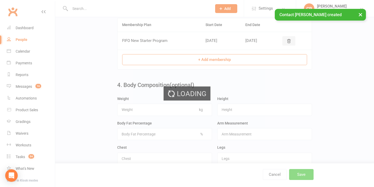
scroll to position [0, 0]
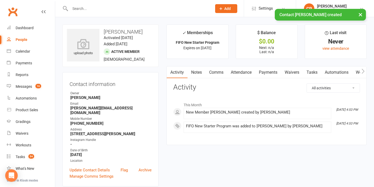
click at [273, 71] on link "Payments" at bounding box center [268, 72] width 26 height 12
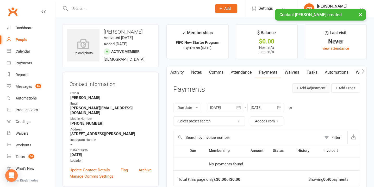
click at [305, 85] on button "+ Add Adjustment" at bounding box center [311, 87] width 38 height 9
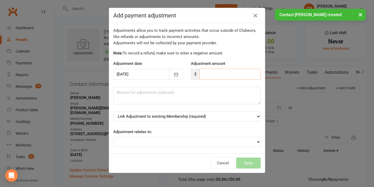
click at [234, 78] on input "number" at bounding box center [229, 74] width 61 height 11
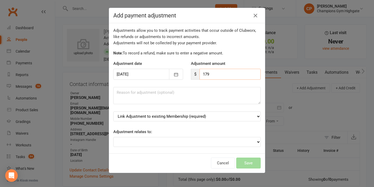
type input "179"
click at [214, 117] on select "Link Adjustment to existing Membership (required) FIFO New Starter Program (sta…" at bounding box center [186, 116] width 147 height 10
select select "0"
click at [247, 166] on button "Save" at bounding box center [248, 163] width 24 height 11
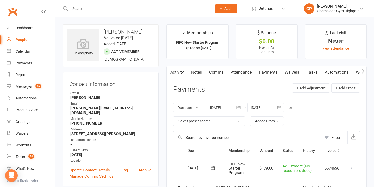
click at [200, 72] on link "Notes" at bounding box center [196, 72] width 18 height 12
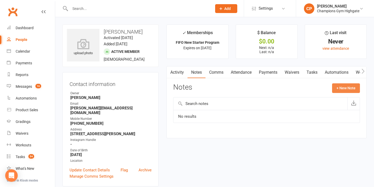
click at [339, 86] on button "+ New Note" at bounding box center [346, 87] width 28 height 9
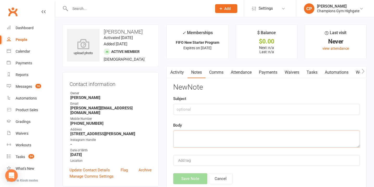
click at [196, 135] on textarea at bounding box center [266, 138] width 187 height 17
paste textarea "WHY NOW? Looking for a gym which specialises in Muay Thai INFO FIFO - mechanica…"
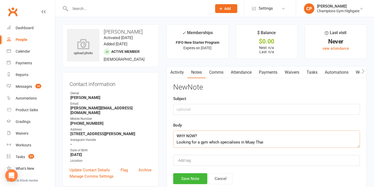
scroll to position [34, 0]
type textarea "WHY NOW? Looking for a gym which specialises in Muay Thai INFO FIFO - mechanica…"
click at [190, 110] on input "text" at bounding box center [266, 109] width 187 height 11
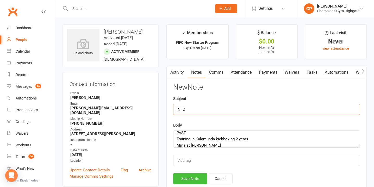
type input "INFO"
click at [187, 178] on button "Save Note" at bounding box center [190, 178] width 34 height 11
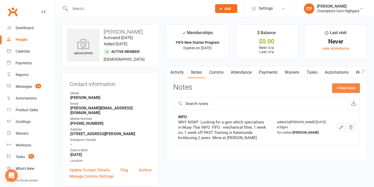
click at [339, 86] on button "+ New Note" at bounding box center [346, 87] width 28 height 9
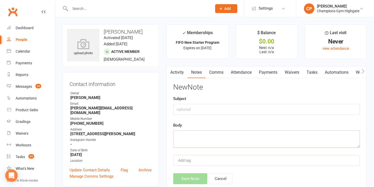
click at [216, 141] on textarea at bounding box center [266, 138] width 187 height 17
paste textarea "Wants to fight one day Continue learning the skill & technique Improve his figh…"
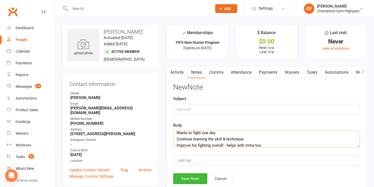
type textarea "Wants to fight one day Continue learning the skill & technique Improve his figh…"
click at [205, 108] on input "text" at bounding box center [266, 109] width 187 height 11
type input "GOALS"
click at [193, 176] on button "Save Note" at bounding box center [190, 178] width 34 height 11
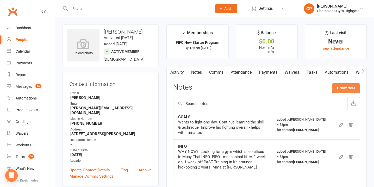
click at [341, 86] on button "+ New Note" at bounding box center [346, 87] width 28 height 9
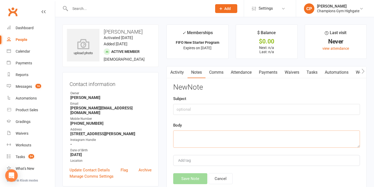
click at [208, 137] on textarea at bounding box center [266, 138] width 187 height 17
paste textarea "CURRENT Trains mma twice a week Strength trains on site SCHEDULE Train twice a …"
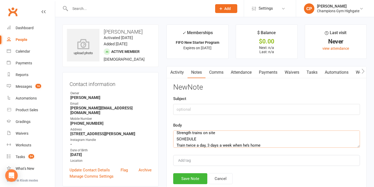
type textarea "CURRENT Trains mma twice a week Strength trains on site SCHEDULE Train twice a …"
click at [195, 105] on input "text" at bounding box center [266, 109] width 187 height 11
type input "CURRENT/ SCHEDULE"
click at [196, 182] on button "Save Note" at bounding box center [190, 178] width 34 height 11
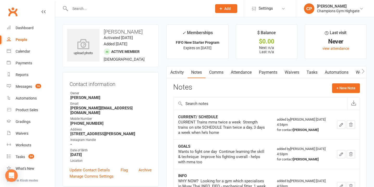
click at [244, 73] on link "Attendance" at bounding box center [241, 72] width 28 height 12
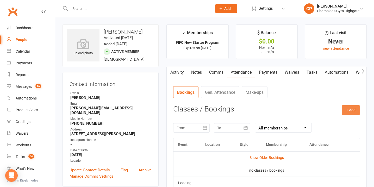
click at [351, 110] on button "+ Add" at bounding box center [351, 109] width 18 height 9
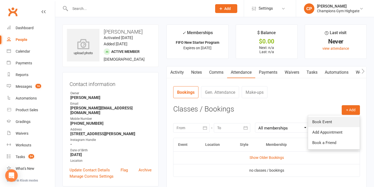
click at [327, 119] on link "Book Event" at bounding box center [334, 122] width 52 height 10
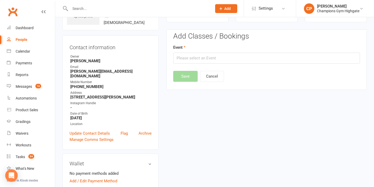
scroll to position [40, 0]
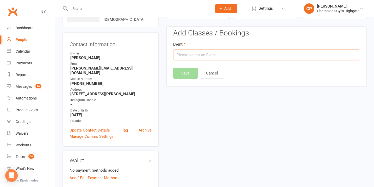
click at [238, 53] on input "text" at bounding box center [266, 54] width 187 height 11
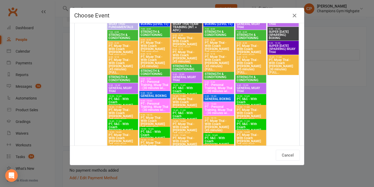
scroll to position [657, 0]
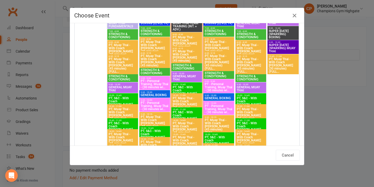
click at [245, 85] on span "9:30 - 10:30" at bounding box center [250, 84] width 29 height 2
type input "GENERAL MUAY THAI - Aug 15, 2025 9:30:00 AM"
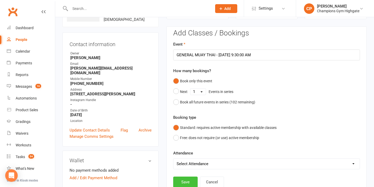
click at [187, 183] on button "Save" at bounding box center [185, 182] width 24 height 11
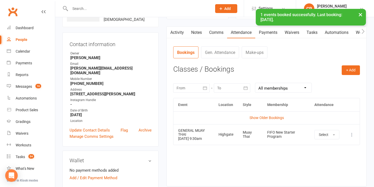
click at [214, 33] on link "Comms" at bounding box center [216, 33] width 22 height 12
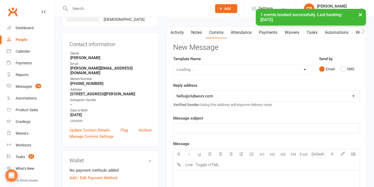
click at [299, 67] on div "Loading..." at bounding box center [242, 69] width 138 height 11
click at [299, 67] on select "Loading..." at bounding box center [241, 69] width 137 height 10
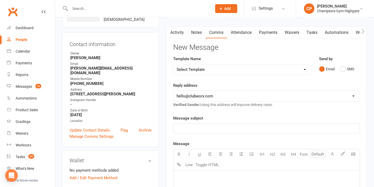
select select "30"
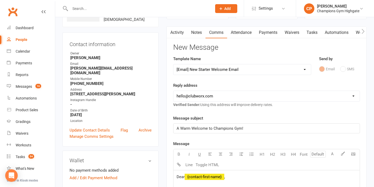
click at [242, 99] on select "hello@clubworx.com membershighgate@championsgym.com.au helen@championsgym.com.a…" at bounding box center [266, 96] width 186 height 10
select select "8"
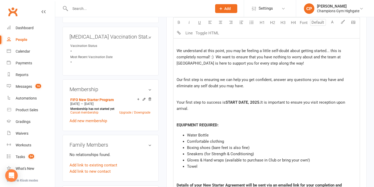
scroll to position [205, 0]
drag, startPoint x: 247, startPoint y: 103, endPoint x: 226, endPoint y: 103, distance: 21.4
click at [226, 103] on span "START DATE, 2025" at bounding box center [243, 101] width 34 height 5
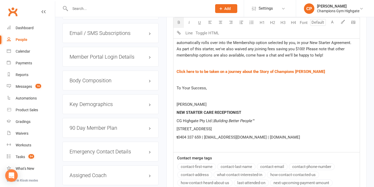
scroll to position [526, 0]
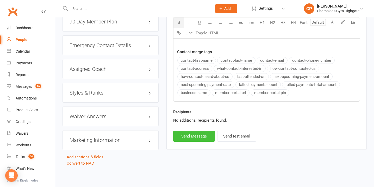
click at [196, 139] on button "Send Message" at bounding box center [194, 136] width 42 height 11
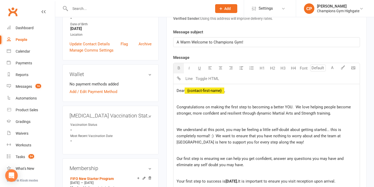
scroll to position [40, 0]
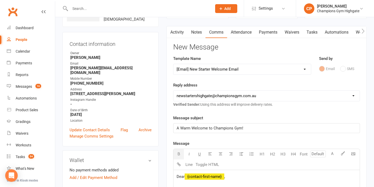
select select
select select "0"
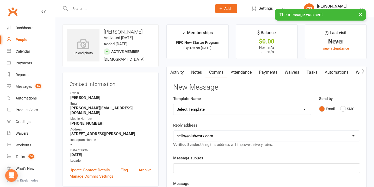
click at [295, 74] on link "Waivers" at bounding box center [292, 72] width 22 height 12
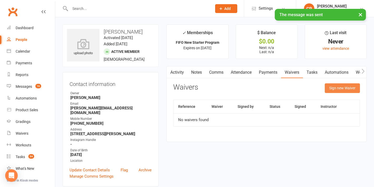
click at [335, 89] on button "Sign new Waiver" at bounding box center [342, 87] width 35 height 9
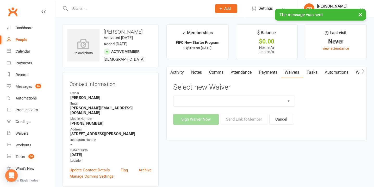
click at [274, 102] on select "Casual Waiver - First Timers Casual Waiver (STAFF ONLY) Champions Gym Cancellat…" at bounding box center [233, 101] width 121 height 10
select select "9060"
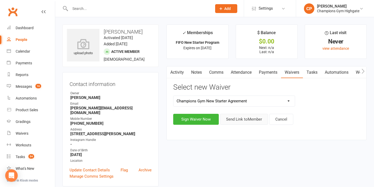
click at [244, 118] on button "Send Link to Member" at bounding box center [244, 119] width 48 height 11
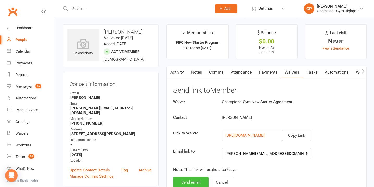
click at [198, 180] on button "Send email" at bounding box center [190, 182] width 35 height 11
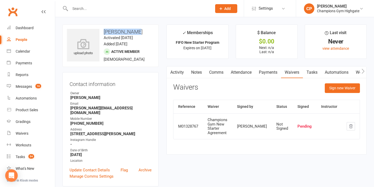
drag, startPoint x: 134, startPoint y: 34, endPoint x: 104, endPoint y: 34, distance: 30.7
click at [104, 34] on h3 "Myles Bayley" at bounding box center [110, 32] width 87 height 6
copy h3 "Myles Bayley"
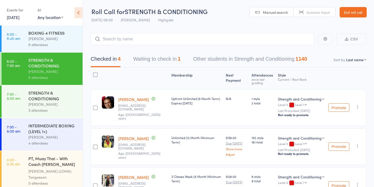
click at [14, 16] on link "12 Aug, 2025" at bounding box center [13, 17] width 13 height 6
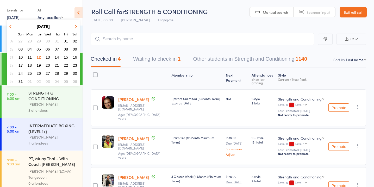
click at [48, 57] on span "13" at bounding box center [48, 57] width 4 height 4
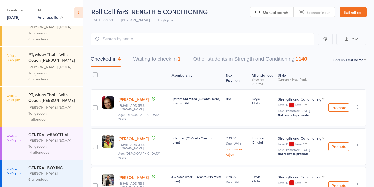
scroll to position [376, 0]
click at [60, 136] on div "Ronnarong (LOMA) Tongseeon" at bounding box center [53, 142] width 50 height 12
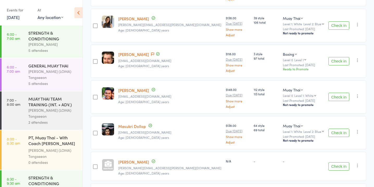
scroll to position [130, 0]
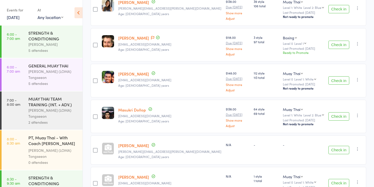
click at [342, 113] on button "Check in" at bounding box center [338, 116] width 21 height 8
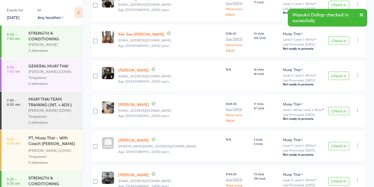
scroll to position [308, 0]
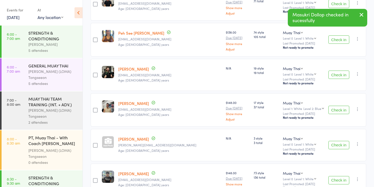
click at [337, 142] on button "Check in" at bounding box center [338, 145] width 21 height 8
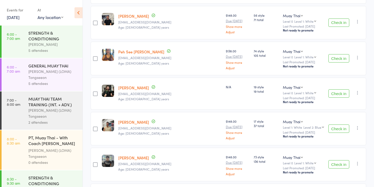
scroll to position [341, 0]
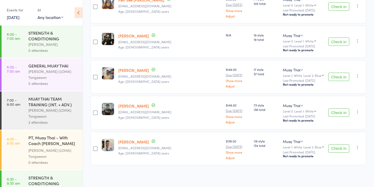
click at [336, 111] on button "Check in" at bounding box center [338, 112] width 21 height 8
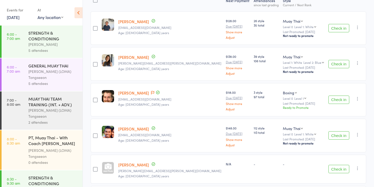
scroll to position [0, 0]
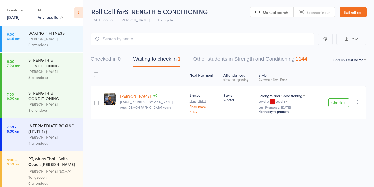
scroll to position [585, 0]
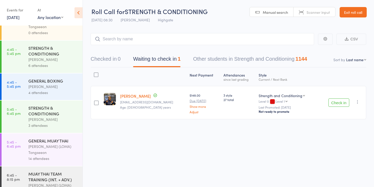
click at [20, 18] on link "12 Aug, 2025" at bounding box center [13, 17] width 13 height 6
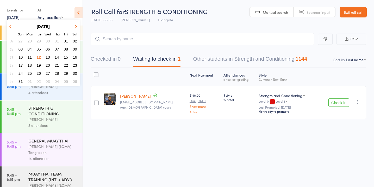
click at [47, 58] on span "13" at bounding box center [48, 57] width 4 height 4
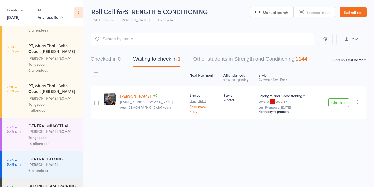
scroll to position [381, 0]
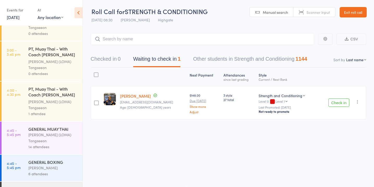
click at [51, 159] on div "GENERAL BOXING" at bounding box center [53, 162] width 50 height 6
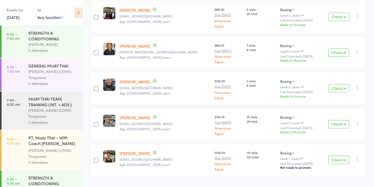
scroll to position [134, 0]
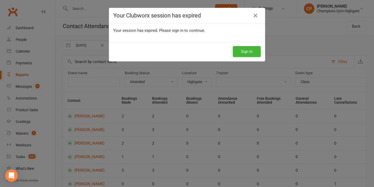
select select "attended"
select select "6648"
select select "11788"
select select "1226"
click at [245, 47] on button "Sign In" at bounding box center [247, 51] width 28 height 11
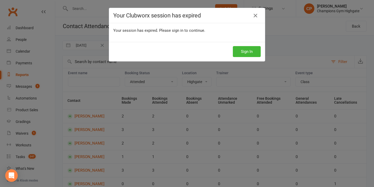
scroll to position [0, 233]
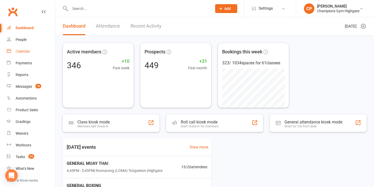
click at [23, 53] on div "Calendar" at bounding box center [23, 51] width 15 height 4
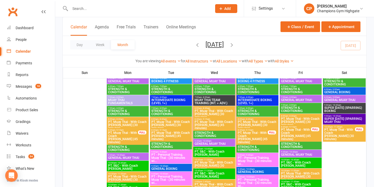
scroll to position [576, 0]
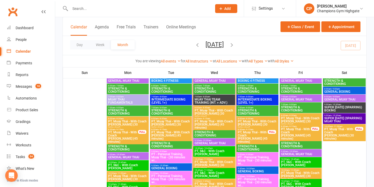
click at [252, 135] on span "PT, Muay Thai - With Coach [PERSON_NAME] (45 minutes)" at bounding box center [252, 137] width 30 height 12
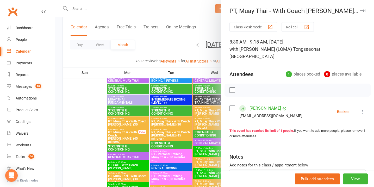
click at [363, 10] on icon "button" at bounding box center [362, 10] width 5 height 3
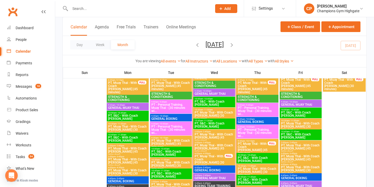
scroll to position [626, 0]
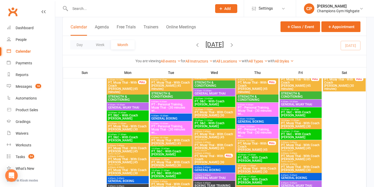
click at [258, 145] on span "PT, Muay Thai - With Coach [PERSON_NAME] (45 minutes)" at bounding box center [252, 148] width 30 height 12
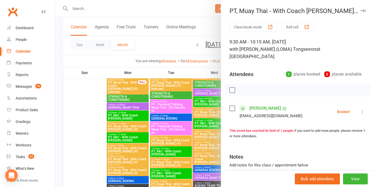
click at [364, 11] on icon "button" at bounding box center [362, 10] width 5 height 3
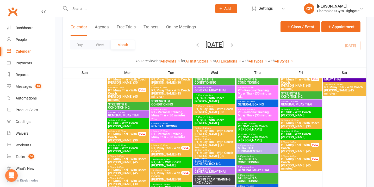
scroll to position [291, 0]
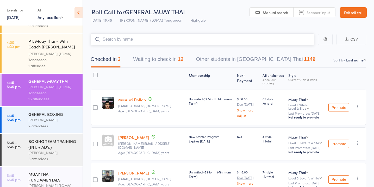
scroll to position [504, 0]
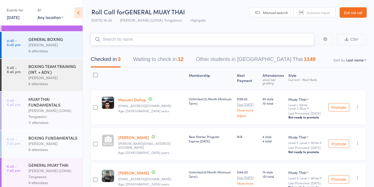
click at [170, 59] on button "Waiting to check in 12" at bounding box center [158, 61] width 50 height 14
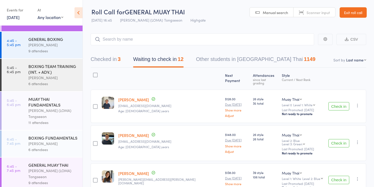
click at [333, 103] on button "Check in" at bounding box center [338, 106] width 21 height 8
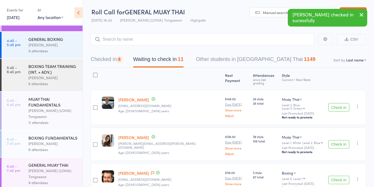
click at [333, 103] on button "Check in" at bounding box center [338, 107] width 21 height 8
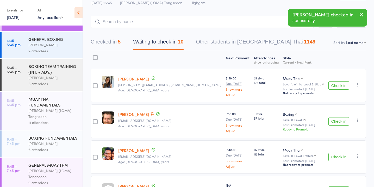
scroll to position [28, 0]
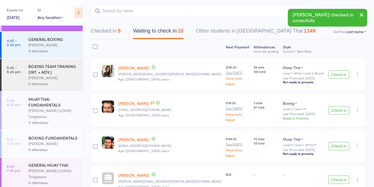
click at [336, 146] on button "Check in" at bounding box center [338, 146] width 21 height 8
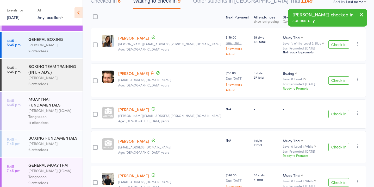
scroll to position [61, 0]
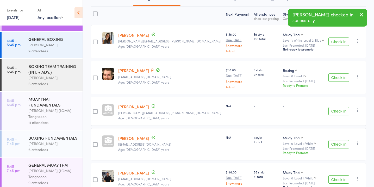
click at [336, 146] on button "Check in" at bounding box center [338, 144] width 21 height 8
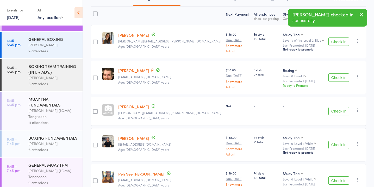
click at [336, 146] on button "Check in" at bounding box center [338, 145] width 21 height 8
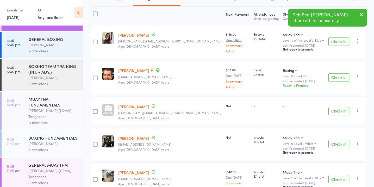
click at [336, 146] on button "Check in" at bounding box center [338, 144] width 21 height 8
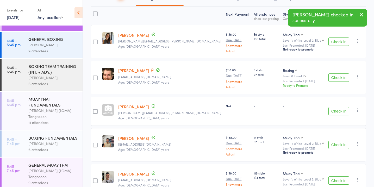
click at [336, 146] on button "Check in" at bounding box center [338, 145] width 21 height 8
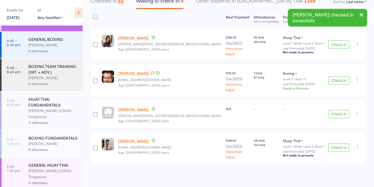
click at [336, 146] on button "Check in" at bounding box center [338, 147] width 21 height 8
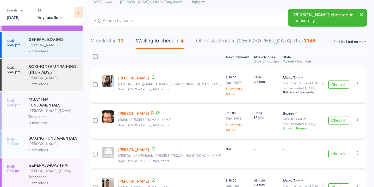
scroll to position [0, 0]
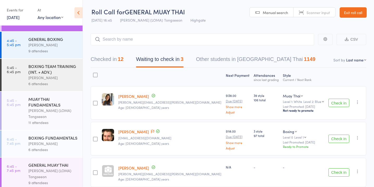
click at [333, 139] on button "Check in" at bounding box center [338, 139] width 21 height 8
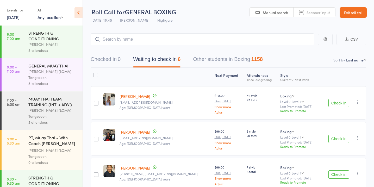
click at [338, 102] on button "Check in" at bounding box center [338, 103] width 21 height 8
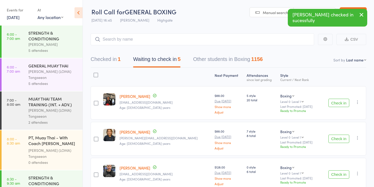
click at [339, 136] on button "Check in" at bounding box center [338, 139] width 21 height 8
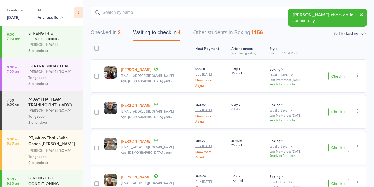
scroll to position [29, 0]
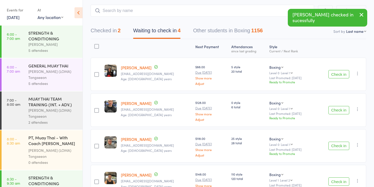
click at [339, 144] on button "Check in" at bounding box center [338, 146] width 21 height 8
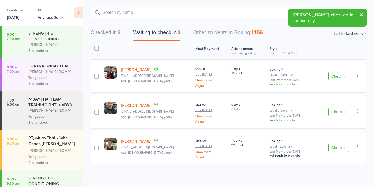
click at [339, 144] on button "Check in" at bounding box center [338, 147] width 21 height 8
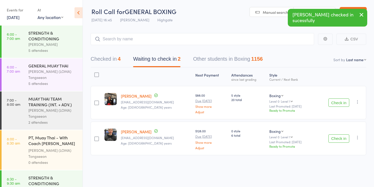
click at [111, 57] on button "Checked in 4" at bounding box center [106, 60] width 30 height 14
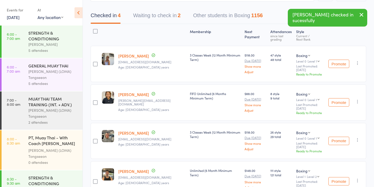
scroll to position [0, 0]
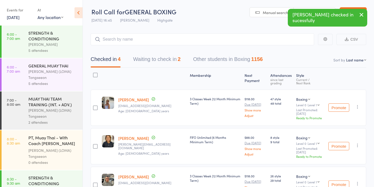
click at [169, 58] on button "Waiting to check in 2" at bounding box center [156, 61] width 47 height 14
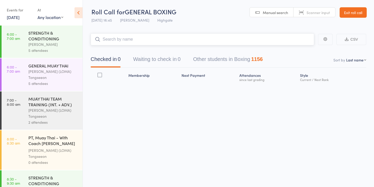
click at [170, 62] on button "Waiting to check in 0" at bounding box center [156, 61] width 47 height 14
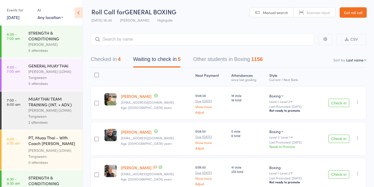
click at [337, 100] on button "Check in" at bounding box center [338, 103] width 21 height 8
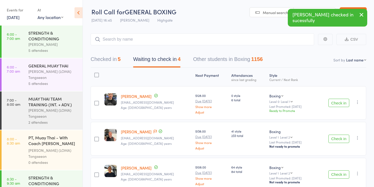
click at [338, 173] on button "Check in" at bounding box center [338, 174] width 21 height 8
click at [338, 175] on button "Check in" at bounding box center [338, 174] width 21 height 8
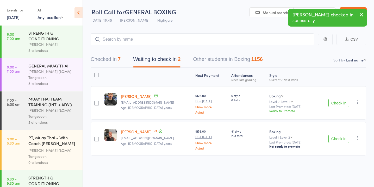
click at [340, 140] on button "Check in" at bounding box center [338, 139] width 21 height 8
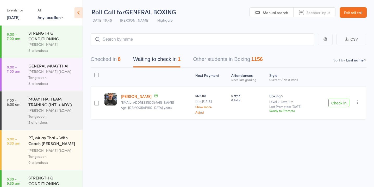
click at [116, 61] on button "Checked in 8" at bounding box center [106, 61] width 30 height 14
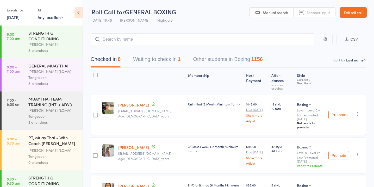
click at [168, 60] on button "Waiting to check in 1" at bounding box center [156, 61] width 47 height 14
click at [172, 61] on button "Waiting to check in 1" at bounding box center [156, 61] width 47 height 14
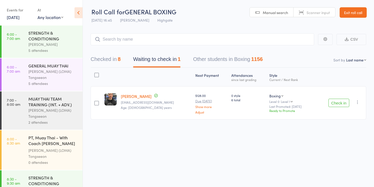
click at [111, 53] on div "Checked in 8 Waiting to check in 1 Other students in Boxing 1156" at bounding box center [229, 56] width 276 height 22
